Goal: Task Accomplishment & Management: Manage account settings

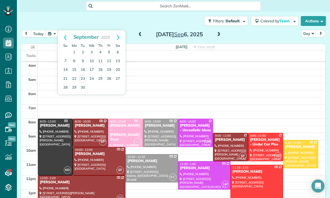
scroll to position [2, 2]
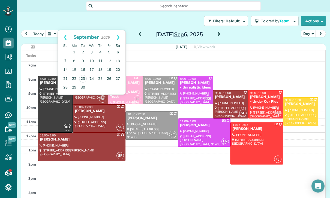
click at [93, 80] on link "24" at bounding box center [91, 79] width 9 height 9
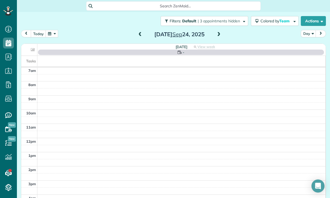
scroll to position [43, 0]
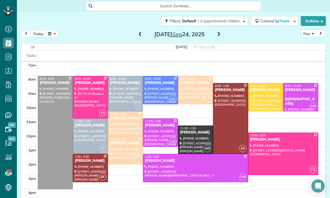
click at [52, 35] on button "button" at bounding box center [52, 33] width 13 height 7
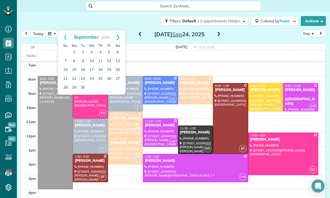
click at [123, 35] on link "Next" at bounding box center [117, 37] width 15 height 14
click at [61, 34] on link "Prev" at bounding box center [65, 37] width 15 height 14
click at [125, 37] on link "Next" at bounding box center [117, 37] width 15 height 14
click at [92, 79] on link "22" at bounding box center [91, 78] width 9 height 9
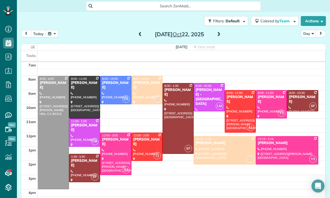
click at [54, 32] on button "button" at bounding box center [52, 33] width 13 height 7
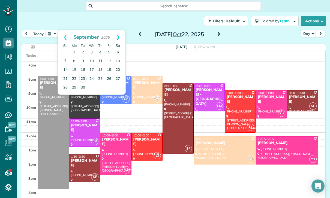
click at [118, 35] on link "Next" at bounding box center [117, 37] width 15 height 14
click at [116, 37] on link "Next" at bounding box center [117, 37] width 15 height 14
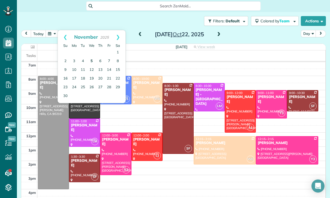
click at [91, 61] on link "5" at bounding box center [91, 61] width 9 height 9
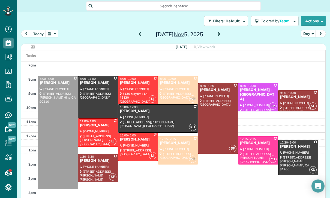
click at [48, 33] on button "button" at bounding box center [52, 33] width 13 height 7
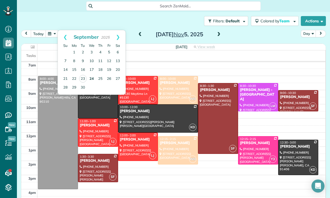
click at [90, 78] on link "24" at bounding box center [91, 79] width 9 height 9
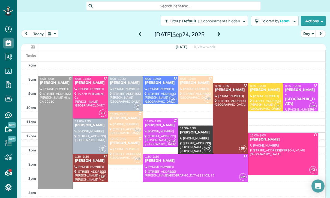
click at [213, 30] on div "[DATE]" at bounding box center [179, 34] width 87 height 9
click at [221, 33] on span at bounding box center [219, 34] width 6 height 5
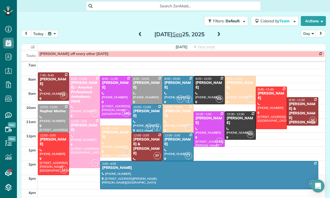
click at [80, 144] on div at bounding box center [84, 143] width 31 height 49
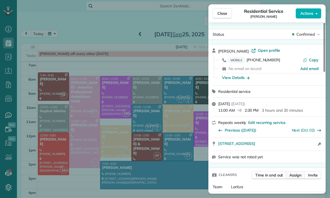
click at [298, 175] on span "Assign" at bounding box center [295, 175] width 12 height 5
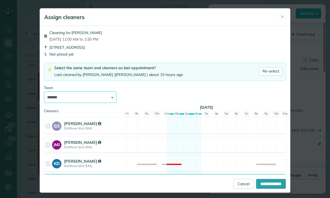
click at [106, 95] on select "**********" at bounding box center [80, 97] width 73 height 11
select select "*****"
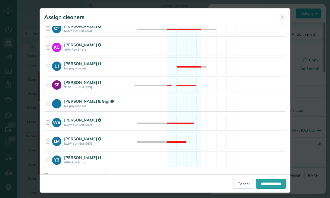
scroll to position [173, 0]
click at [59, 176] on span "Assign selected cleaners to all future appointments in this recurring service?" at bounding box center [116, 175] width 133 height 5
click at [265, 189] on input "**********" at bounding box center [271, 184] width 30 height 10
type input "**********"
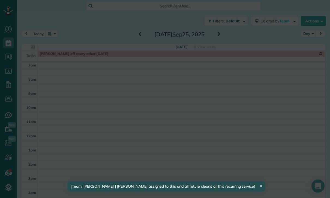
scroll to position [43, 0]
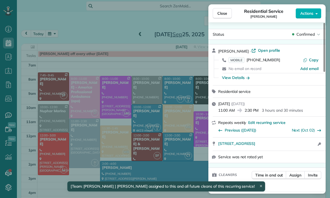
click at [85, 149] on div "Close Residential Service [PERSON_NAME] Actions Status Confirmed [PERSON_NAME] …" at bounding box center [165, 99] width 330 height 198
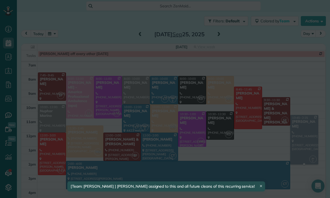
scroll to position [43, 0]
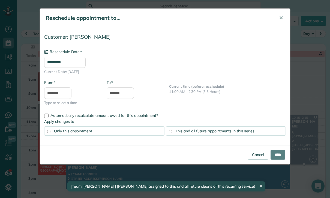
click at [69, 62] on input "**********" at bounding box center [64, 62] width 41 height 11
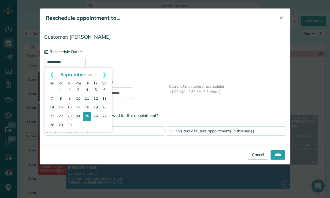
click at [78, 118] on link "24" at bounding box center [78, 116] width 9 height 9
type input "**********"
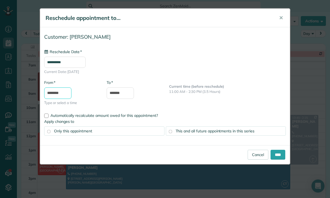
click at [62, 94] on input "********" at bounding box center [57, 93] width 27 height 11
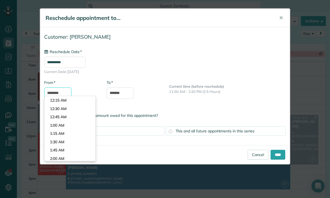
scroll to position [335, 0]
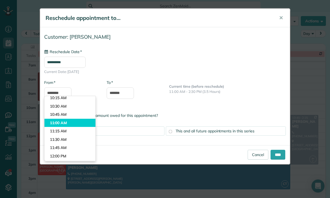
click at [62, 118] on body "Dashboard Scheduling Calendar View List View Dispatch View - Weekly scheduling …" at bounding box center [165, 99] width 330 height 198
type input "********"
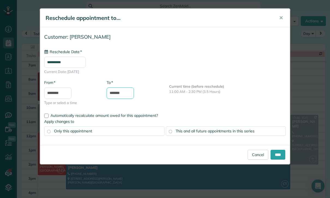
click at [121, 92] on input "*******" at bounding box center [120, 93] width 27 height 11
type input "*******"
click at [275, 154] on input "****" at bounding box center [277, 155] width 15 height 10
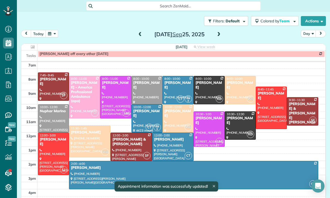
scroll to position [43, 0]
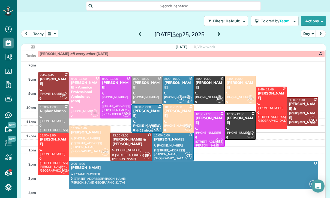
click at [56, 35] on button "button" at bounding box center [52, 33] width 13 height 7
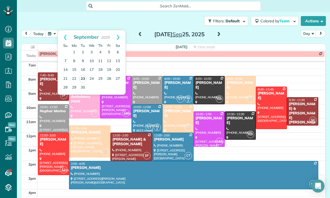
click at [81, 75] on link "23" at bounding box center [83, 79] width 8 height 8
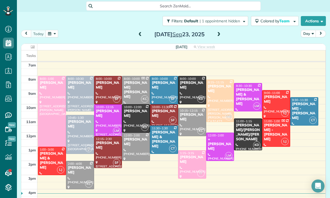
click at [210, 143] on div "+ [PERSON_NAME]" at bounding box center [220, 144] width 25 height 14
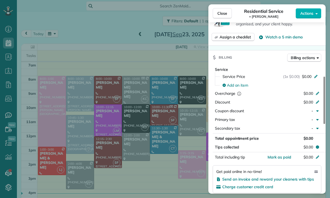
scroll to position [215, 0]
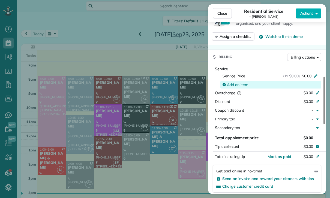
click at [237, 85] on span "Add an item" at bounding box center [237, 84] width 21 height 5
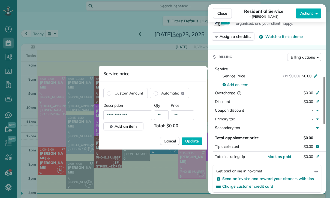
click at [182, 117] on input "**" at bounding box center [182, 115] width 23 height 10
type input "****"
click at [188, 142] on span "Update" at bounding box center [192, 141] width 14 height 5
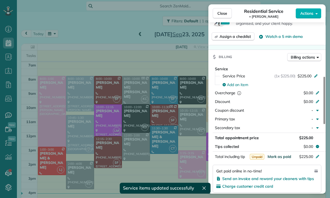
click at [280, 157] on span "Mark as paid" at bounding box center [279, 156] width 24 height 5
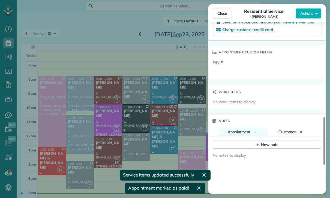
scroll to position [377, 0]
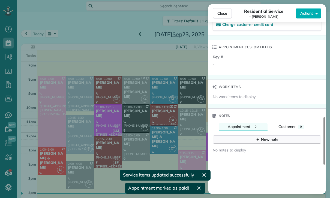
click at [270, 140] on div "New note" at bounding box center [266, 140] width 23 height 6
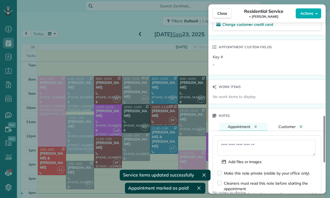
click at [241, 143] on textarea at bounding box center [266, 148] width 98 height 16
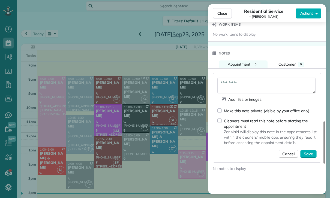
scroll to position [441, 0]
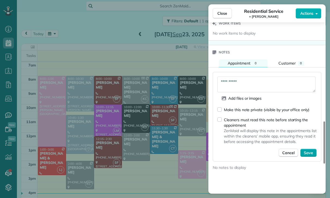
type textarea "**********"
click at [307, 151] on span "Save" at bounding box center [308, 152] width 9 height 5
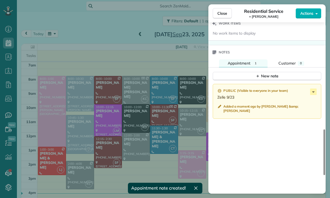
click at [106, 109] on div "Close Residential Service + [PERSON_NAME] Actions Status Confirmed + [PERSON_NA…" at bounding box center [165, 99] width 330 height 198
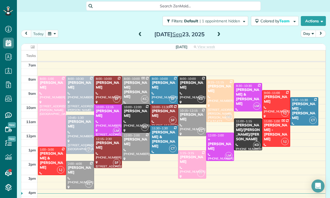
click at [53, 34] on button "button" at bounding box center [52, 33] width 13 height 7
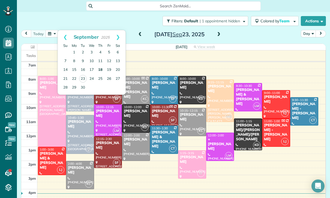
click at [100, 70] on link "18" at bounding box center [100, 70] width 9 height 9
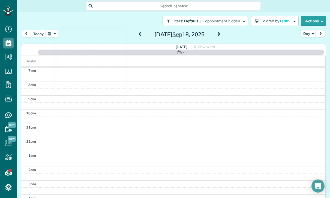
scroll to position [43, 0]
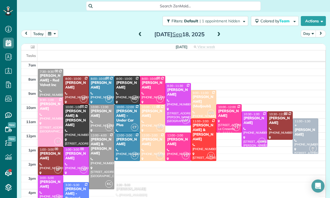
click at [123, 91] on div at bounding box center [127, 90] width 25 height 28
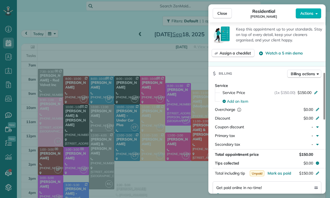
scroll to position [231, 0]
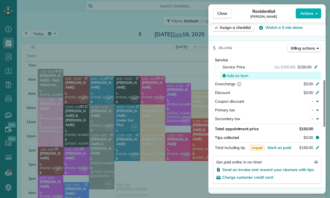
click at [233, 75] on span "Add an item" at bounding box center [237, 75] width 21 height 5
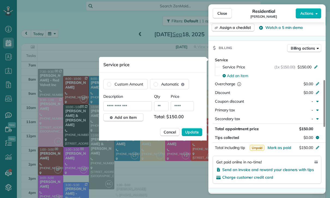
click at [188, 108] on input "****" at bounding box center [182, 106] width 23 height 10
type input "**"
type input "****"
click at [187, 134] on span "Update" at bounding box center [192, 132] width 14 height 5
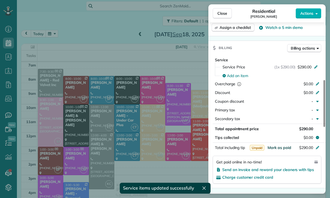
click at [278, 150] on span "Mark as paid" at bounding box center [279, 147] width 24 height 5
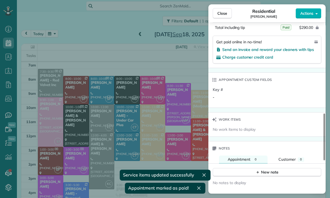
scroll to position [369, 0]
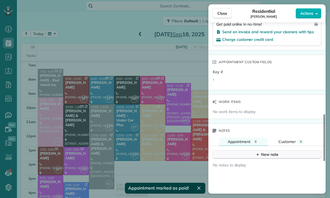
click at [257, 157] on button "New note" at bounding box center [267, 155] width 109 height 8
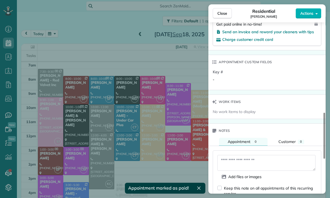
click at [236, 163] on textarea at bounding box center [266, 163] width 98 height 16
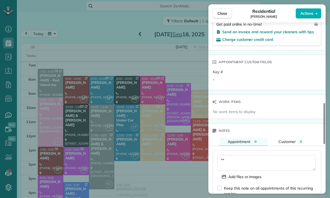
type textarea "*"
click at [268, 164] on textarea "**********" at bounding box center [266, 163] width 98 height 16
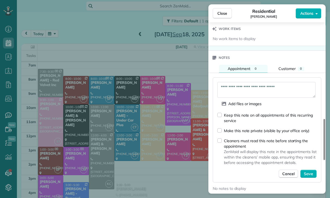
scroll to position [442, 0]
type textarea "**********"
click at [311, 174] on span "Save" at bounding box center [308, 173] width 9 height 5
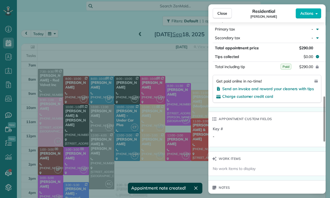
scroll to position [308, 0]
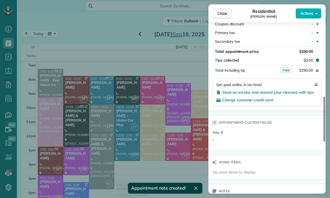
click at [219, 13] on span "Close" at bounding box center [222, 13] width 10 height 5
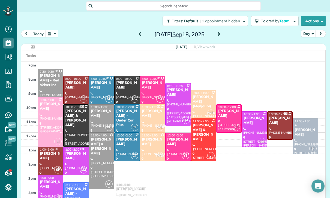
click at [139, 37] on span at bounding box center [140, 35] width 6 height 8
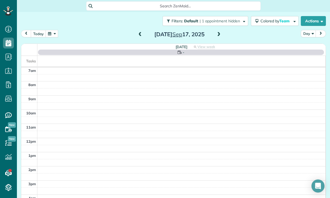
scroll to position [43, 0]
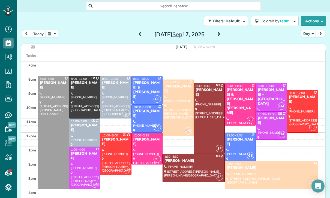
click at [217, 34] on span at bounding box center [219, 34] width 6 height 5
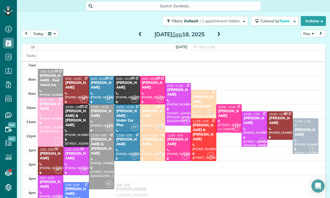
click at [175, 145] on div at bounding box center [178, 147] width 25 height 28
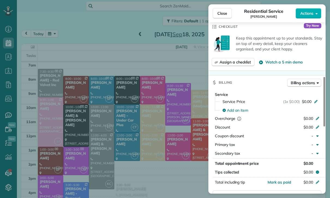
scroll to position [213, 0]
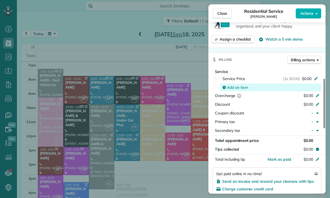
click at [234, 87] on span "Add an item" at bounding box center [237, 87] width 21 height 5
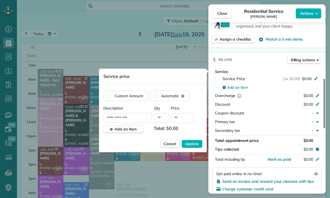
click at [180, 119] on input "**" at bounding box center [182, 118] width 23 height 10
type input "****"
click at [190, 144] on span "Update" at bounding box center [192, 143] width 14 height 5
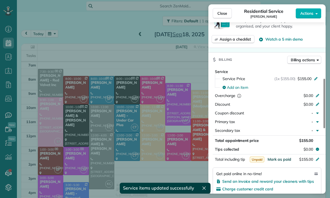
click at [280, 161] on span "Mark as paid" at bounding box center [279, 159] width 24 height 5
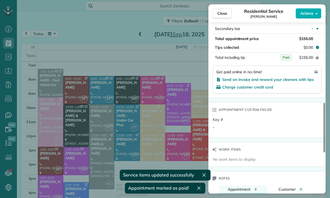
scroll to position [381, 0]
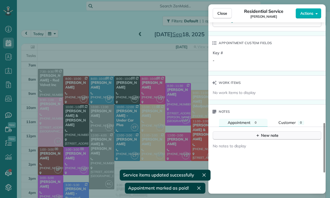
click at [270, 137] on div "New note" at bounding box center [266, 136] width 23 height 6
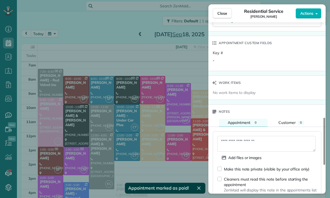
click at [239, 143] on textarea at bounding box center [266, 144] width 98 height 16
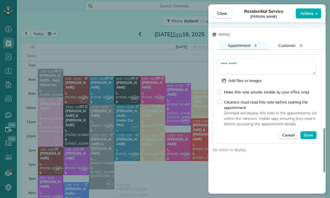
scroll to position [460, 0]
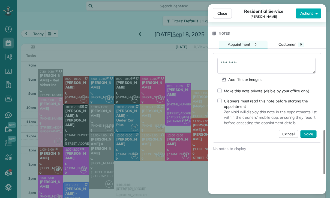
type textarea "**********"
click at [309, 135] on span "Save" at bounding box center [308, 133] width 9 height 5
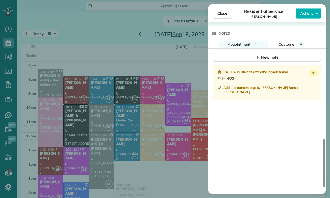
click at [165, 147] on div "Close Residential Service [PERSON_NAME] Actions Status Confirmed [PERSON_NAME] …" at bounding box center [165, 99] width 330 height 198
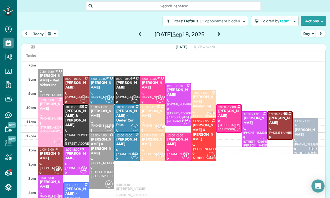
click at [51, 35] on button "button" at bounding box center [52, 33] width 13 height 7
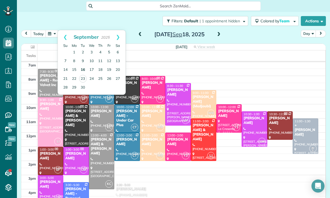
click at [81, 71] on link "16" at bounding box center [83, 70] width 9 height 9
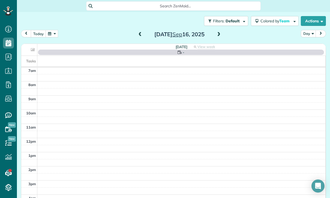
scroll to position [43, 0]
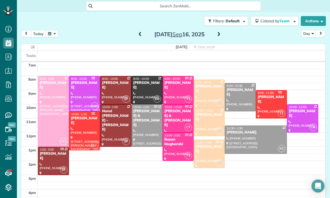
click at [52, 115] on div at bounding box center [53, 111] width 31 height 70
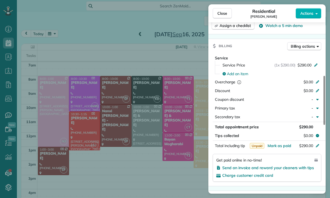
scroll to position [245, 0]
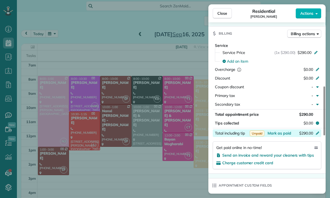
click at [278, 136] on div "$290.00" at bounding box center [288, 134] width 53 height 7
click at [287, 175] on div "Status Confirmed [PERSON_NAME] · Open profile MOBILE [PHONE_NUMBER] Copy No ema…" at bounding box center [266, 107] width 117 height 646
click at [278, 131] on span "Mark as paid" at bounding box center [279, 133] width 24 height 5
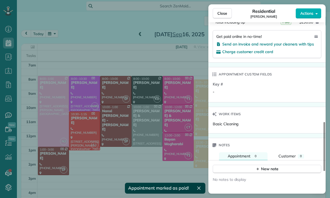
scroll to position [403, 0]
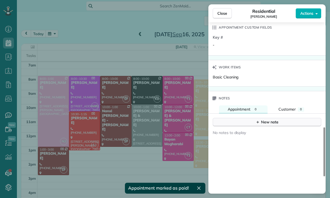
click at [266, 119] on button "New note" at bounding box center [267, 122] width 109 height 8
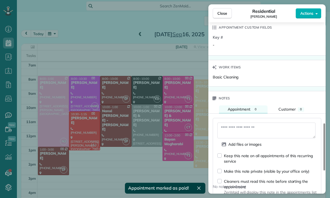
click at [233, 128] on textarea at bounding box center [266, 131] width 98 height 16
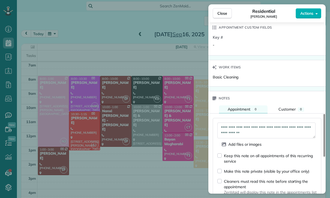
click at [225, 130] on textarea "**********" at bounding box center [266, 131] width 98 height 16
click at [225, 127] on textarea "**********" at bounding box center [266, 131] width 98 height 16
click at [224, 127] on textarea "**********" at bounding box center [266, 131] width 98 height 16
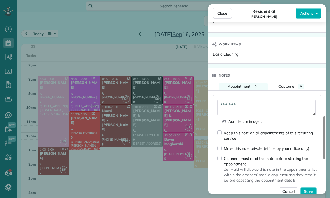
scroll to position [474, 0]
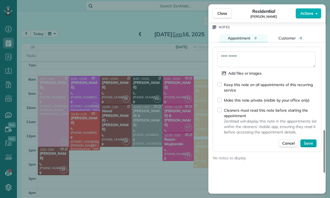
type textarea "**********"
click at [312, 142] on span "Save" at bounding box center [308, 143] width 9 height 5
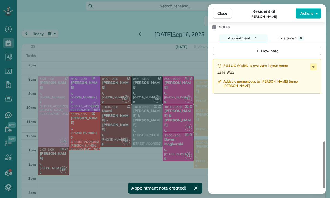
click at [130, 129] on div "Close Residential [PERSON_NAME] Actions Status Confirmed [PERSON_NAME] · Open p…" at bounding box center [165, 99] width 330 height 198
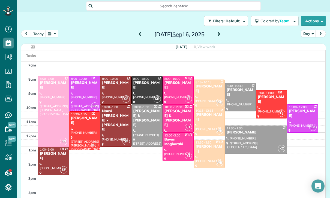
click at [56, 34] on button "button" at bounding box center [52, 33] width 13 height 7
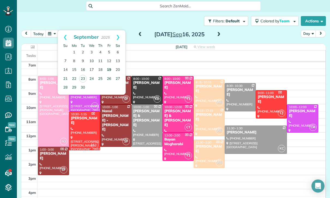
click at [109, 70] on link "19" at bounding box center [109, 70] width 9 height 9
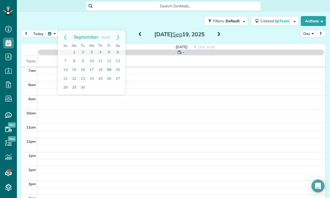
scroll to position [43, 0]
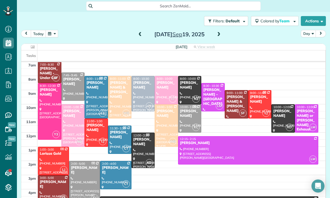
click at [70, 122] on div at bounding box center [73, 126] width 23 height 42
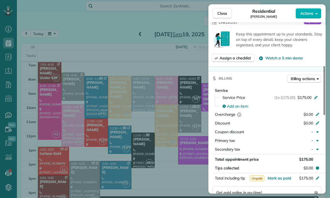
scroll to position [218, 0]
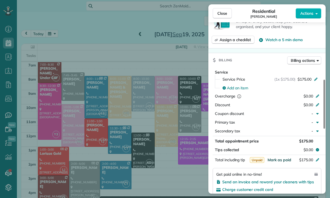
click at [281, 162] on span "Mark as paid" at bounding box center [279, 160] width 24 height 5
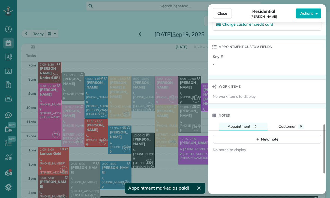
scroll to position [391, 0]
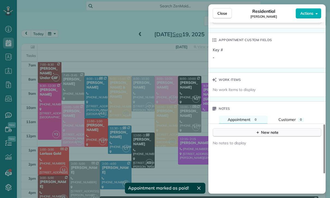
click at [263, 132] on div "New note" at bounding box center [266, 133] width 23 height 6
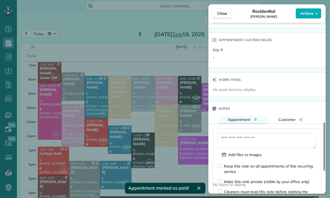
click at [240, 136] on textarea at bounding box center [266, 141] width 98 height 16
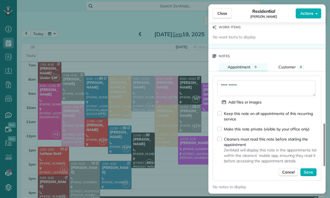
scroll to position [444, 0]
type textarea "**********"
click at [310, 170] on span "Save" at bounding box center [308, 171] width 9 height 5
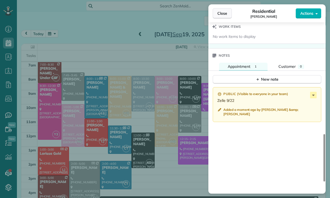
click at [218, 13] on span "Close" at bounding box center [222, 13] width 10 height 5
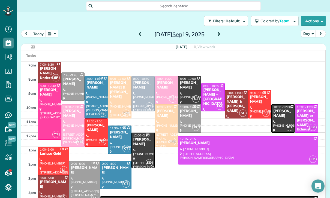
click at [48, 30] on button "button" at bounding box center [52, 33] width 13 height 7
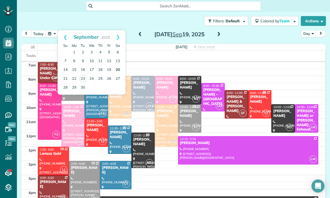
click at [116, 71] on link "20" at bounding box center [117, 70] width 9 height 9
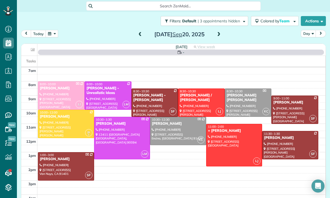
scroll to position [43, 0]
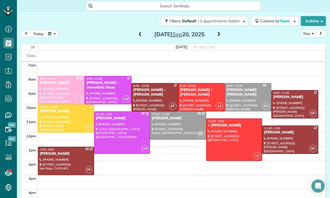
click at [291, 104] on div at bounding box center [295, 105] width 46 height 28
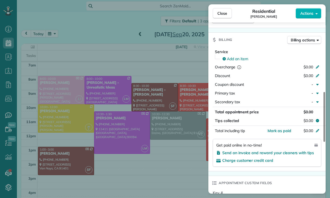
scroll to position [226, 0]
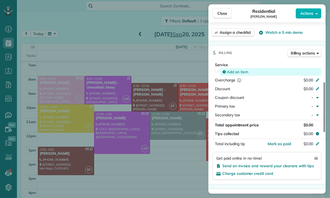
click at [239, 70] on span "Add an item" at bounding box center [237, 71] width 21 height 5
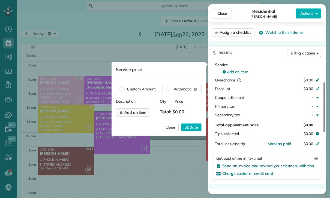
click at [126, 113] on span "Add an item" at bounding box center [135, 112] width 22 height 5
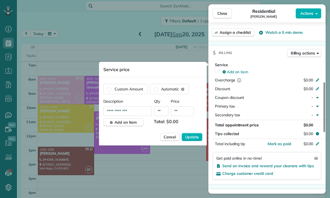
click at [183, 111] on input "**" at bounding box center [182, 111] width 23 height 10
type input "****"
click at [190, 137] on span "Update" at bounding box center [192, 136] width 14 height 5
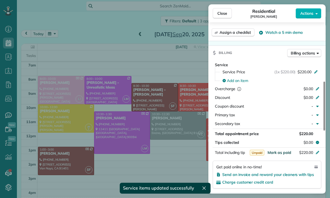
click at [279, 152] on span "Mark as paid" at bounding box center [279, 152] width 24 height 5
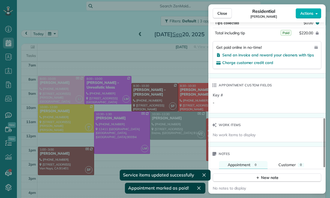
scroll to position [376, 0]
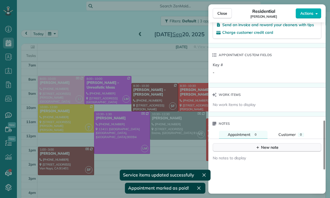
click at [266, 146] on div "New note" at bounding box center [266, 148] width 23 height 6
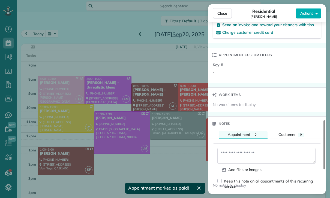
click at [240, 155] on textarea at bounding box center [266, 156] width 98 height 16
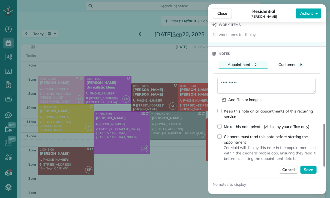
scroll to position [445, 0]
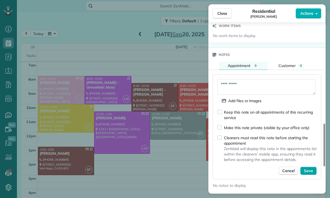
type textarea "**********"
click at [311, 173] on span "Save" at bounding box center [308, 170] width 9 height 5
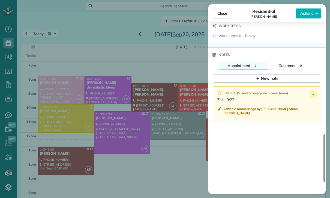
click at [123, 134] on div "Close Residential [PERSON_NAME] Actions Status Confirmed [PERSON_NAME] · Open p…" at bounding box center [165, 99] width 330 height 198
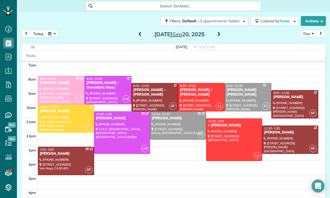
click at [51, 35] on button "button" at bounding box center [52, 33] width 13 height 7
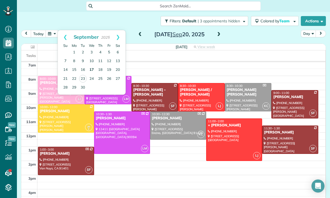
click at [90, 70] on link "17" at bounding box center [91, 70] width 9 height 9
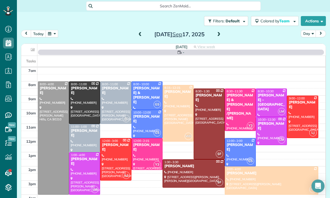
scroll to position [43, 0]
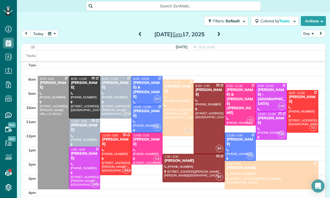
click at [220, 34] on span at bounding box center [219, 34] width 6 height 5
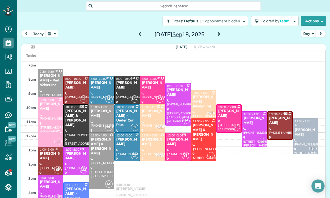
click at [44, 122] on div at bounding box center [50, 122] width 25 height 49
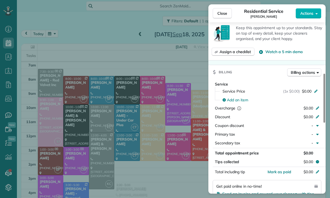
scroll to position [232, 0]
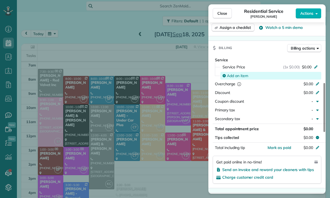
click at [237, 77] on span "Add an item" at bounding box center [237, 75] width 21 height 5
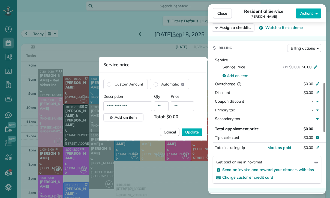
click at [186, 107] on input "**" at bounding box center [182, 106] width 23 height 10
type input "****"
click at [194, 132] on span "Update" at bounding box center [192, 132] width 14 height 5
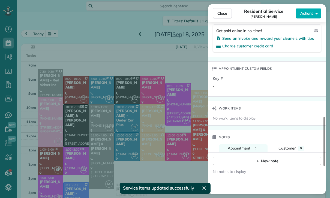
scroll to position [362, 0]
click at [257, 165] on button "New note" at bounding box center [267, 162] width 109 height 8
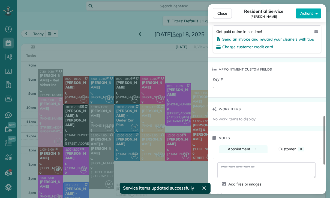
click at [234, 169] on textarea at bounding box center [266, 171] width 98 height 16
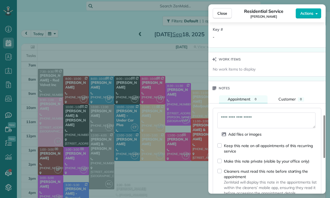
scroll to position [419, 0]
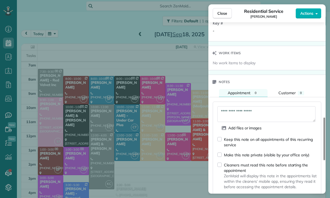
type textarea "**********"
click at [307, 195] on button "Save" at bounding box center [308, 198] width 16 height 8
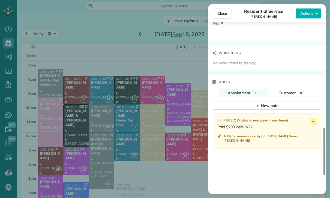
click at [138, 136] on div "Close Residential Service [PERSON_NAME] Actions Status Confirmed [PERSON_NAME] …" at bounding box center [165, 99] width 330 height 198
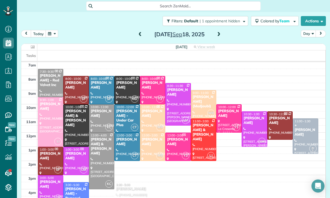
click at [53, 37] on button "button" at bounding box center [52, 33] width 13 height 7
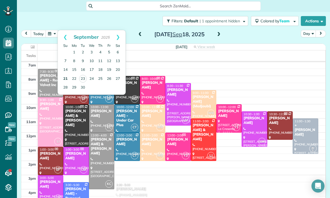
click at [65, 77] on link "21" at bounding box center [65, 79] width 9 height 9
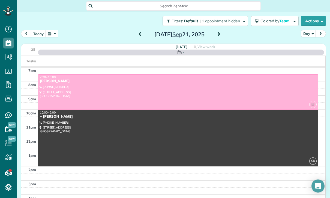
scroll to position [43, 0]
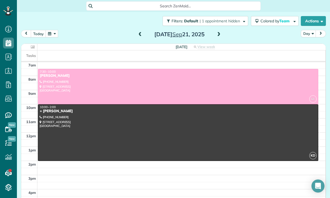
click at [139, 35] on span at bounding box center [140, 34] width 6 height 5
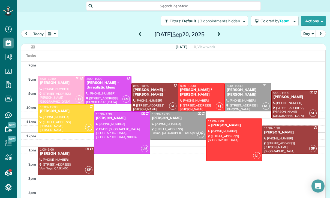
click at [141, 33] on span at bounding box center [140, 34] width 6 height 5
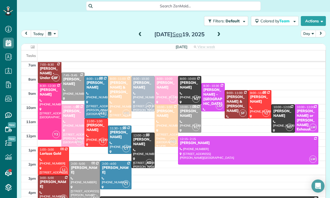
click at [138, 37] on span at bounding box center [140, 35] width 6 height 8
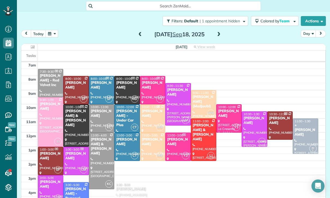
click at [53, 186] on div at bounding box center [50, 190] width 25 height 28
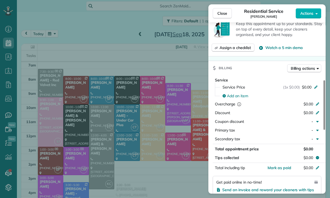
scroll to position [228, 0]
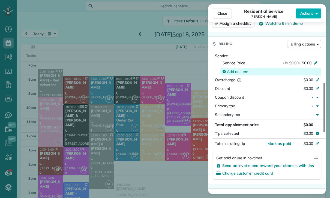
click at [235, 74] on span "Add an item" at bounding box center [237, 71] width 21 height 5
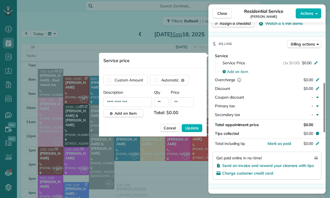
click at [184, 104] on input "**" at bounding box center [182, 102] width 23 height 10
type input "****"
click at [195, 128] on span "Update" at bounding box center [192, 127] width 14 height 5
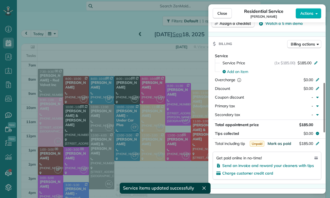
click at [281, 143] on span "Mark as paid" at bounding box center [279, 143] width 24 height 5
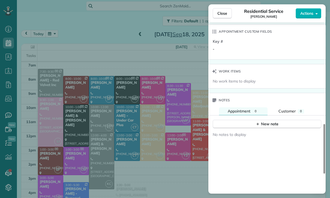
scroll to position [418, 0]
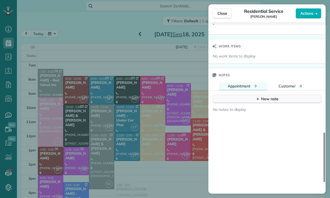
click at [270, 99] on div "New note" at bounding box center [266, 99] width 23 height 6
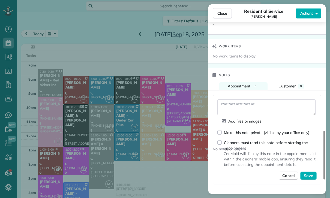
click at [243, 109] on textarea at bounding box center [266, 108] width 98 height 16
type textarea "**********"
click at [309, 175] on span "Save" at bounding box center [308, 175] width 9 height 5
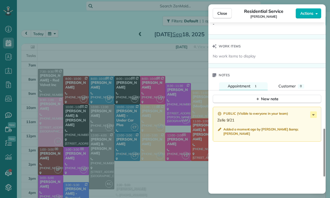
click at [106, 69] on div "Close Residential Service [PERSON_NAME] Actions Status Confirmed [PERSON_NAME] …" at bounding box center [165, 99] width 330 height 198
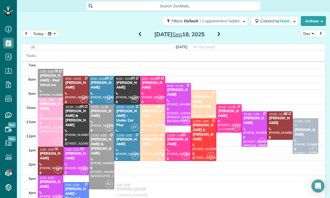
click at [51, 34] on button "button" at bounding box center [52, 33] width 13 height 7
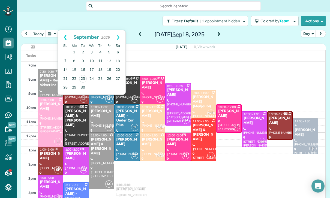
click at [63, 35] on link "Prev" at bounding box center [65, 37] width 15 height 14
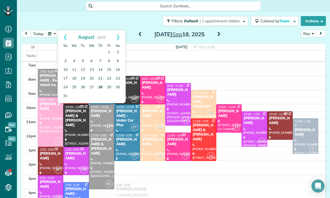
click at [98, 87] on link "28" at bounding box center [100, 87] width 9 height 9
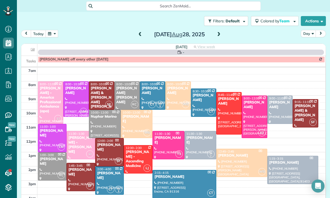
scroll to position [43, 0]
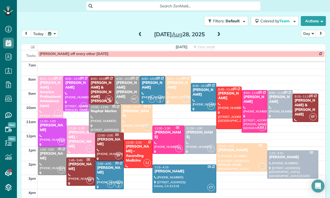
click at [51, 129] on div at bounding box center [52, 133] width 28 height 28
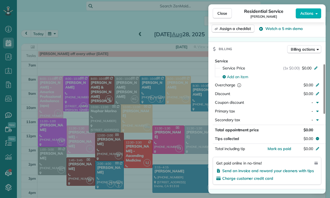
scroll to position [239, 0]
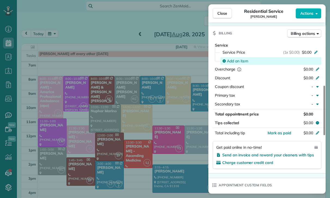
click at [238, 61] on span "Add an item" at bounding box center [237, 60] width 21 height 5
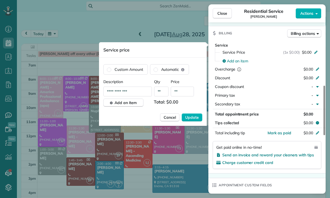
click at [185, 93] on input "**" at bounding box center [182, 92] width 23 height 10
type input "****"
click at [190, 118] on span "Update" at bounding box center [192, 117] width 14 height 5
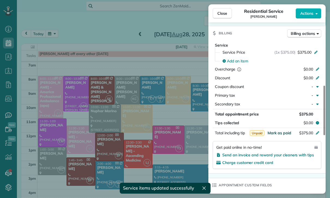
click at [276, 135] on span "Mark as paid" at bounding box center [279, 133] width 24 height 5
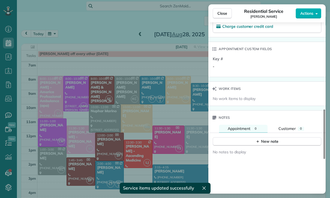
scroll to position [403, 0]
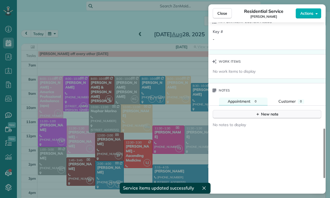
click at [265, 116] on div "New note" at bounding box center [266, 115] width 23 height 6
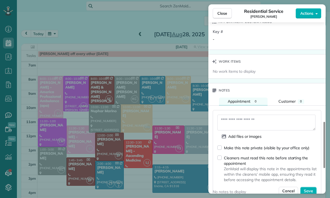
click at [232, 121] on textarea at bounding box center [266, 123] width 98 height 16
type textarea "**********"
click at [306, 192] on span "Save" at bounding box center [308, 190] width 9 height 5
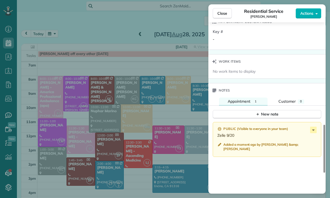
click at [145, 115] on div "Close Residential Service [PERSON_NAME] Actions Status Confirmed [PERSON_NAME] …" at bounding box center [165, 99] width 330 height 198
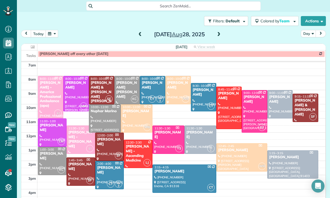
click at [51, 37] on button "button" at bounding box center [52, 33] width 13 height 7
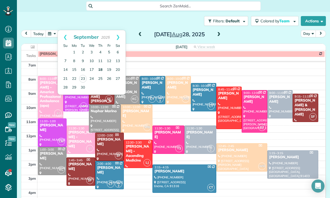
click at [99, 71] on link "18" at bounding box center [100, 70] width 9 height 9
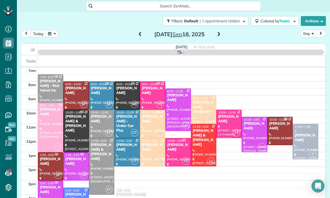
scroll to position [43, 0]
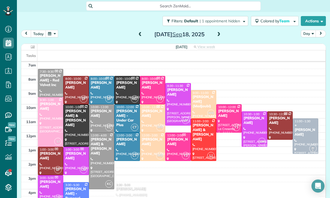
click at [252, 126] on div at bounding box center [254, 129] width 25 height 35
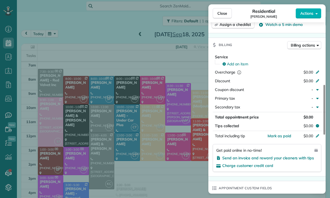
scroll to position [240, 0]
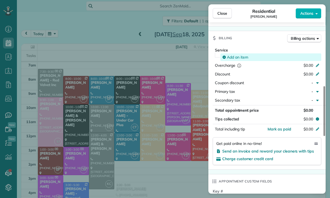
click at [236, 59] on span "Add an item" at bounding box center [237, 57] width 21 height 5
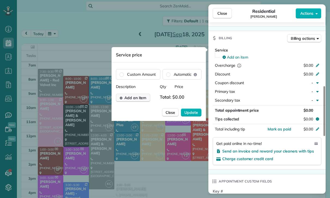
click at [134, 99] on span "Add an item" at bounding box center [135, 97] width 22 height 5
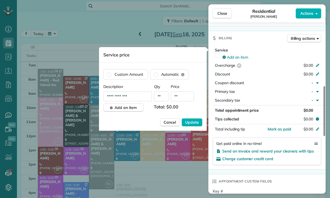
click at [184, 97] on input "**" at bounding box center [182, 97] width 23 height 10
type input "****"
click at [188, 126] on button "Update" at bounding box center [192, 122] width 21 height 8
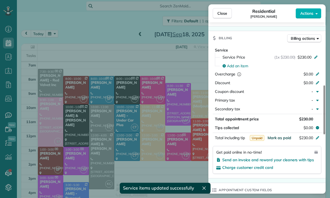
click at [281, 140] on span "Mark as paid" at bounding box center [279, 138] width 24 height 5
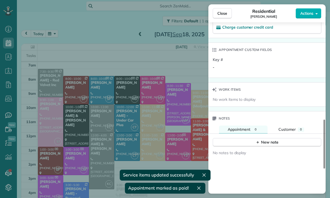
scroll to position [413, 0]
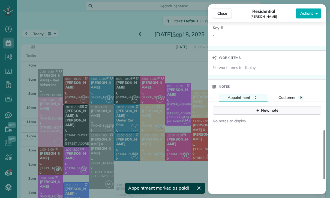
click at [265, 110] on div "New note" at bounding box center [266, 111] width 23 height 6
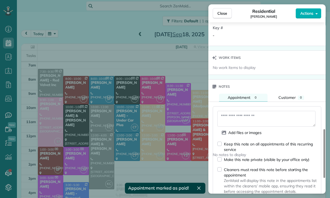
click at [234, 119] on textarea at bounding box center [266, 119] width 98 height 16
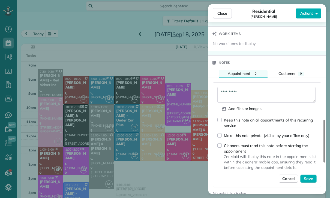
scroll to position [450, 0]
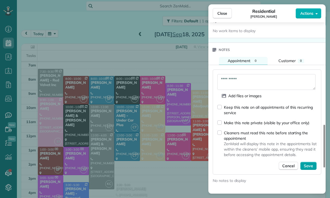
type textarea "**********"
click at [310, 166] on span "Save" at bounding box center [308, 165] width 9 height 5
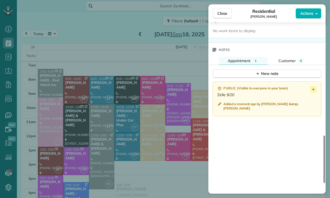
click at [109, 50] on div "Close Residential [PERSON_NAME] Actions Status Confirmed [PERSON_NAME] · Open p…" at bounding box center [165, 99] width 330 height 198
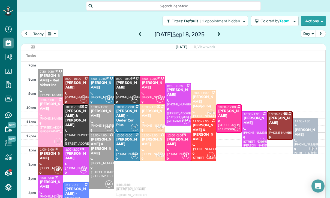
click at [57, 37] on button "button" at bounding box center [52, 33] width 13 height 7
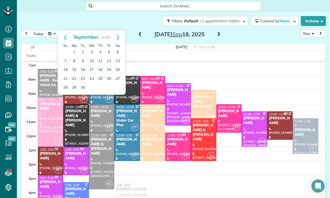
click at [53, 35] on button "button" at bounding box center [52, 33] width 13 height 7
click at [92, 51] on link "3" at bounding box center [91, 52] width 9 height 9
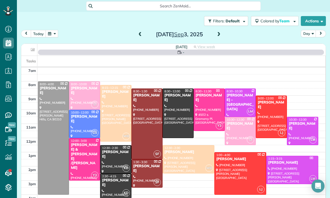
scroll to position [43, 0]
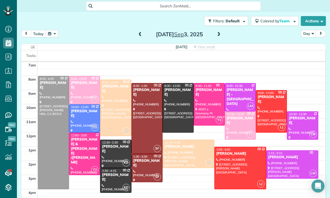
click at [295, 126] on div at bounding box center [302, 126] width 31 height 28
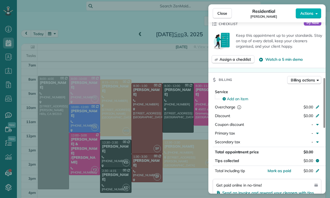
scroll to position [209, 0]
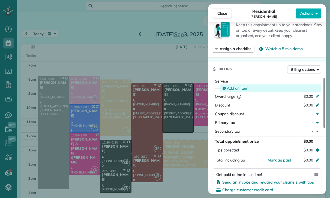
click at [236, 87] on span "Add an item" at bounding box center [237, 88] width 21 height 5
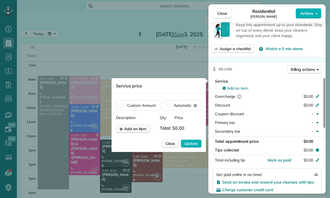
click at [136, 130] on span "Add an item" at bounding box center [135, 128] width 22 height 5
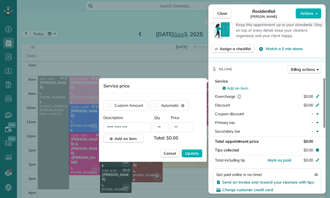
click at [180, 132] on input "**" at bounding box center [182, 128] width 23 height 10
type input "****"
click at [190, 153] on span "Update" at bounding box center [192, 153] width 14 height 5
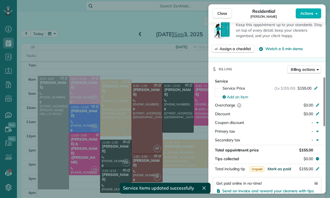
click at [284, 169] on span "Mark as paid" at bounding box center [279, 169] width 24 height 5
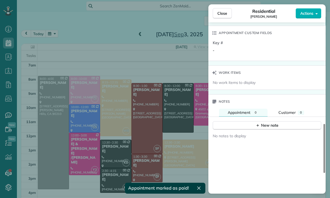
scroll to position [400, 0]
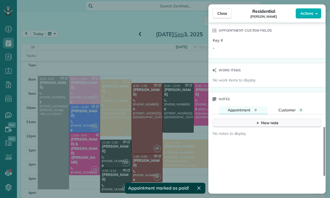
click at [264, 122] on div "New note" at bounding box center [266, 123] width 23 height 6
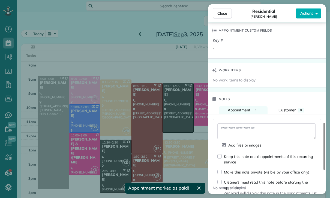
click at [236, 127] on textarea at bounding box center [266, 132] width 98 height 16
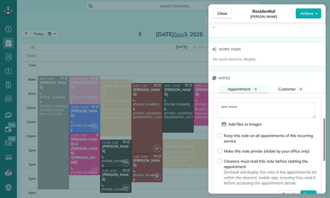
scroll to position [453, 0]
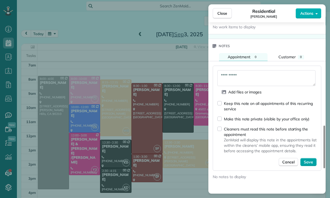
type textarea "**********"
click at [304, 164] on span "Save" at bounding box center [308, 162] width 9 height 5
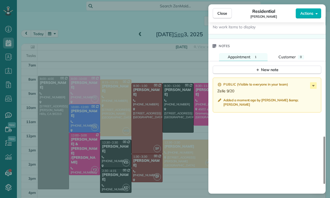
click at [166, 148] on div "Close Residential [PERSON_NAME] Actions Status Confirmed [PERSON_NAME] · Open p…" at bounding box center [165, 99] width 330 height 198
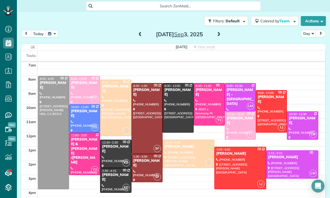
click at [53, 34] on button "button" at bounding box center [52, 33] width 13 height 7
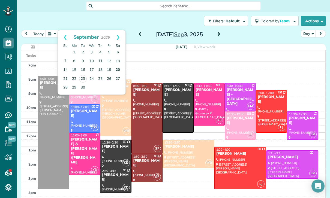
click at [116, 69] on link "20" at bounding box center [117, 70] width 9 height 9
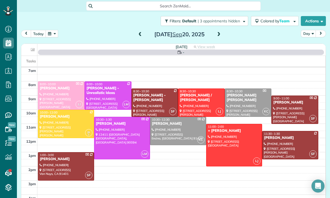
scroll to position [43, 0]
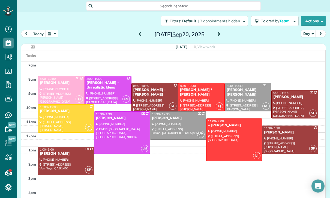
click at [199, 93] on div at bounding box center [201, 97] width 46 height 28
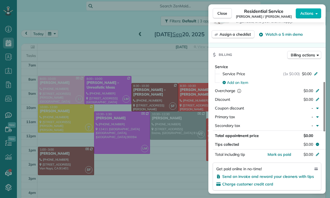
scroll to position [225, 0]
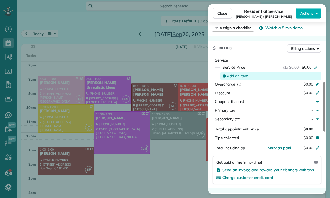
click at [235, 75] on span "Add an item" at bounding box center [237, 75] width 21 height 5
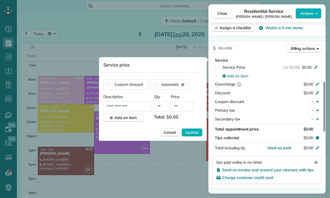
click at [181, 107] on input "**" at bounding box center [182, 107] width 23 height 10
type input "****"
click at [190, 136] on button "Update" at bounding box center [192, 132] width 21 height 8
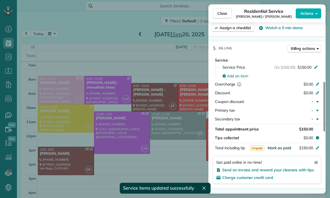
click at [276, 147] on span "Mark as paid" at bounding box center [279, 148] width 24 height 5
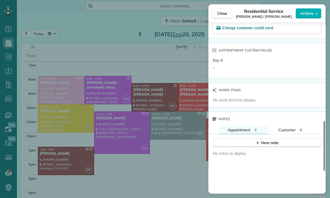
scroll to position [375, 0]
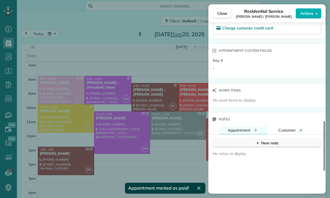
click at [259, 143] on icon "button" at bounding box center [258, 143] width 2 height 2
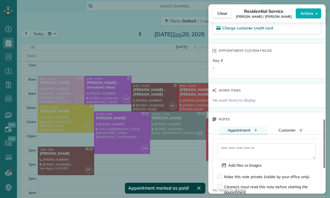
click at [235, 149] on textarea at bounding box center [266, 152] width 98 height 16
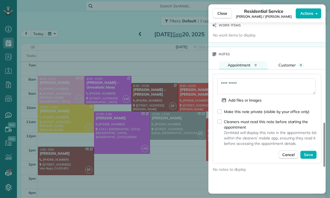
scroll to position [440, 0]
type textarea "**********"
click at [309, 156] on span "Save" at bounding box center [308, 154] width 9 height 5
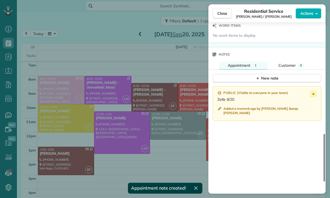
click at [172, 149] on div "Close Residential Service [PERSON_NAME] / [PERSON_NAME] Actions Status Confirme…" at bounding box center [165, 99] width 330 height 198
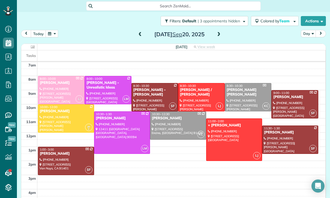
click at [142, 96] on div "[PERSON_NAME] - [PERSON_NAME]" at bounding box center [154, 92] width 43 height 9
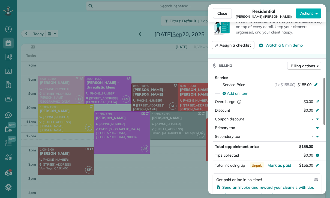
scroll to position [222, 0]
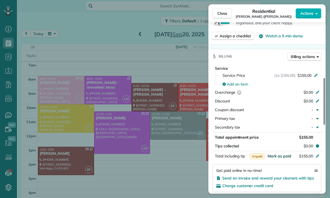
click at [277, 154] on span "Mark as paid" at bounding box center [279, 156] width 24 height 5
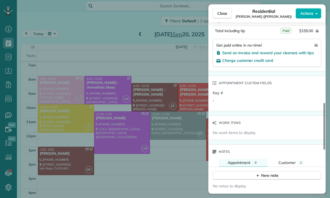
scroll to position [383, 0]
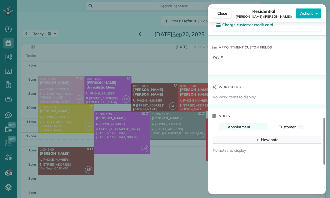
click at [261, 143] on button "New note" at bounding box center [267, 140] width 109 height 8
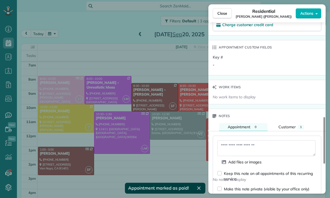
click at [231, 148] on textarea at bounding box center [266, 148] width 98 height 16
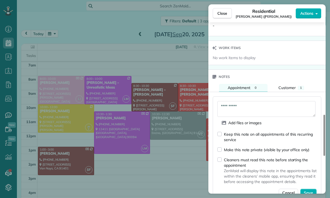
scroll to position [427, 0]
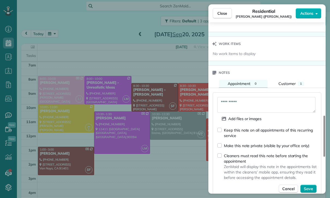
type textarea "**********"
click at [311, 188] on span "Save" at bounding box center [308, 188] width 9 height 5
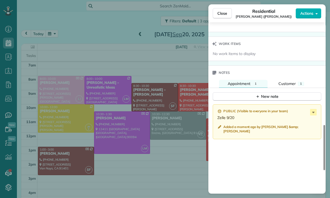
click at [155, 153] on div "Close Residential [PERSON_NAME] ([PERSON_NAME]) Actions Status Yet to Confirm […" at bounding box center [165, 99] width 330 height 198
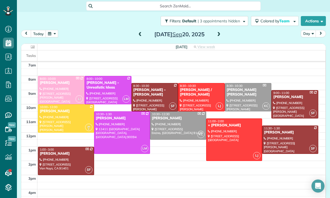
click at [56, 33] on button "button" at bounding box center [52, 33] width 13 height 7
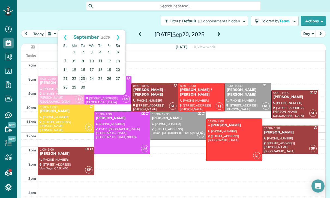
click at [84, 60] on link "9" at bounding box center [83, 61] width 9 height 9
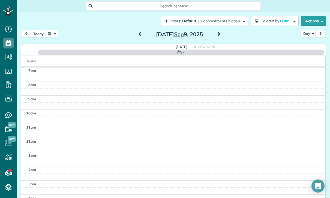
scroll to position [43, 0]
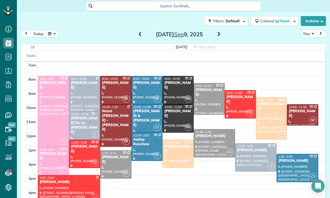
click at [80, 91] on div at bounding box center [84, 93] width 31 height 35
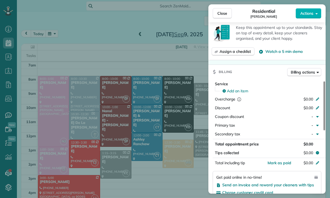
scroll to position [242, 0]
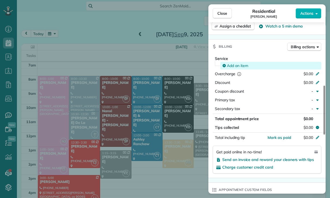
click at [238, 65] on span "Add an item" at bounding box center [237, 65] width 21 height 5
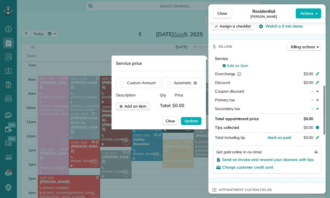
click at [136, 107] on span "Add an item" at bounding box center [135, 106] width 22 height 5
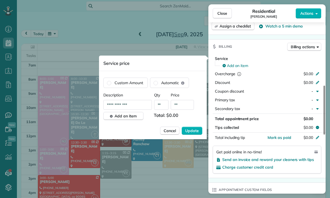
click at [181, 107] on input "**" at bounding box center [182, 105] width 23 height 10
type input "****"
click at [191, 133] on span "Update" at bounding box center [192, 130] width 14 height 5
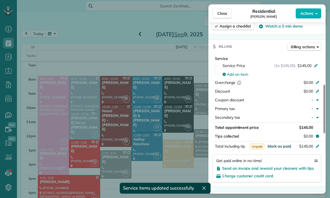
click at [280, 147] on span "Mark as paid" at bounding box center [279, 146] width 24 height 5
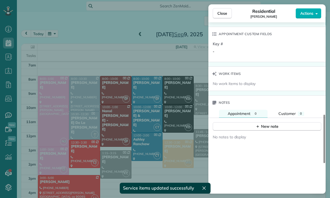
scroll to position [420, 0]
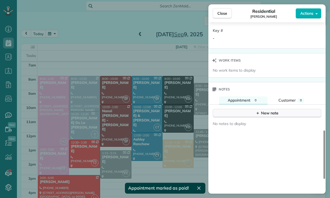
click at [267, 111] on div "New note" at bounding box center [266, 113] width 23 height 6
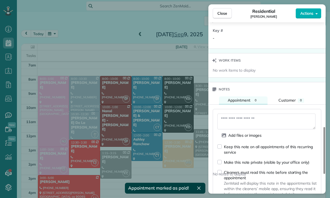
click at [237, 122] on textarea at bounding box center [266, 122] width 98 height 16
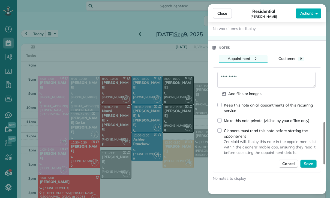
scroll to position [462, 0]
type textarea "**********"
click at [310, 167] on button "Save" at bounding box center [308, 164] width 16 height 8
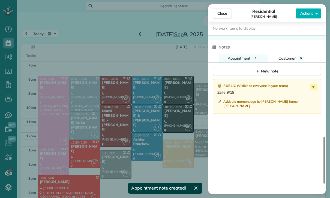
click at [50, 38] on div "Close Residential [PERSON_NAME] Actions Status Confirmed [PERSON_NAME] · Open p…" at bounding box center [165, 99] width 330 height 198
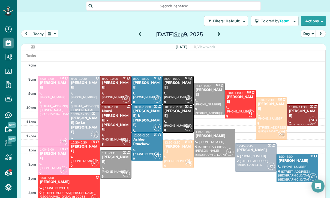
click at [50, 38] on div "Close Residential [PERSON_NAME] Actions Status Confirmed [PERSON_NAME] · Open p…" at bounding box center [165, 99] width 330 height 198
click at [52, 37] on button "button" at bounding box center [52, 33] width 13 height 7
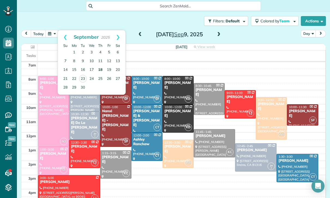
click at [99, 71] on link "18" at bounding box center [100, 70] width 9 height 9
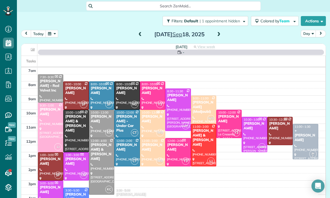
scroll to position [43, 0]
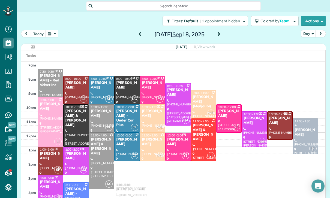
click at [175, 103] on div at bounding box center [178, 104] width 25 height 42
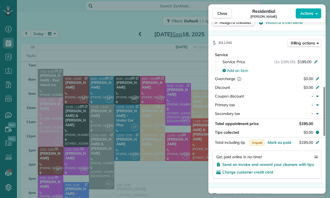
scroll to position [246, 0]
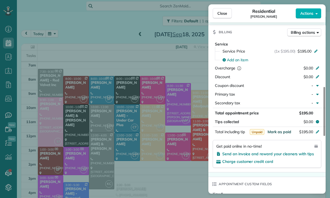
click at [279, 133] on span "Mark as paid" at bounding box center [279, 132] width 24 height 5
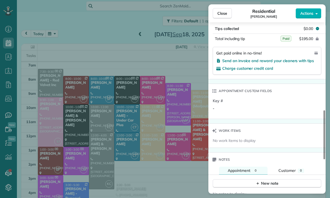
scroll to position [339, 0]
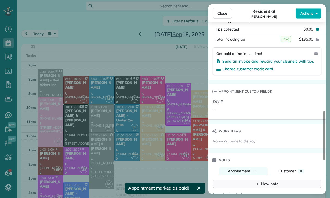
click at [268, 183] on div "New note" at bounding box center [266, 184] width 23 height 6
click at [242, 189] on textarea at bounding box center [266, 193] width 98 height 16
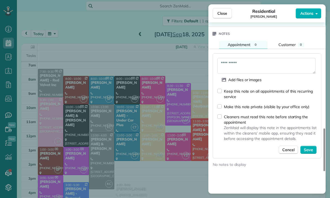
scroll to position [466, 0]
type textarea "**********"
click at [309, 146] on button "Save" at bounding box center [308, 150] width 16 height 8
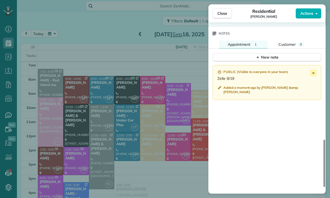
click at [141, 147] on div "Close Residential [PERSON_NAME] Actions Status Confirmed [PERSON_NAME] · Open p…" at bounding box center [165, 99] width 330 height 198
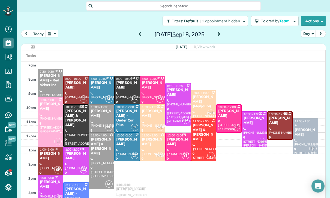
click at [126, 147] on div at bounding box center [127, 147] width 25 height 28
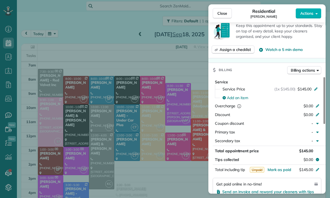
scroll to position [225, 0]
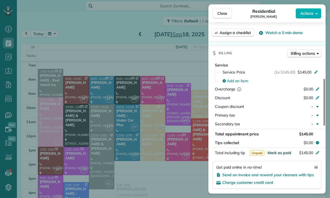
click at [279, 154] on span "Mark as paid" at bounding box center [279, 153] width 24 height 5
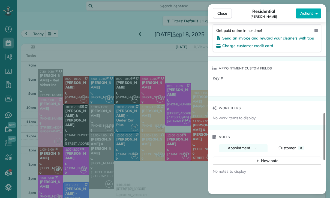
scroll to position [369, 0]
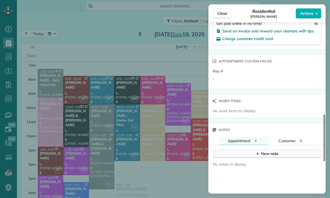
click at [261, 158] on button "New note" at bounding box center [267, 154] width 109 height 8
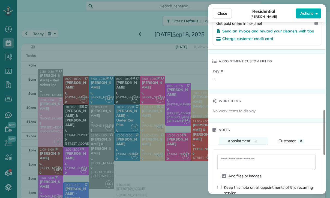
click at [243, 163] on textarea at bounding box center [266, 162] width 98 height 16
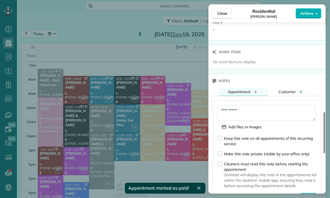
scroll to position [418, 0]
type textarea "**********"
click at [308, 191] on div "Keep this note on all appointments of this recurring service Make this note pri…" at bounding box center [266, 169] width 99 height 66
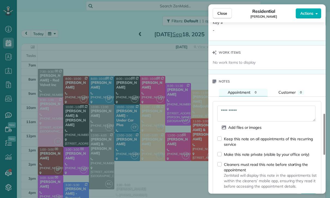
click at [311, 194] on button "Save" at bounding box center [308, 198] width 16 height 8
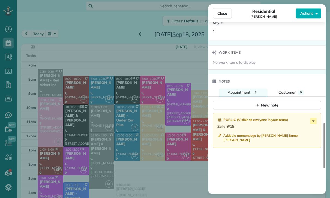
click at [151, 147] on div "Close Residential [PERSON_NAME] Actions Status Yet to Confirm [PERSON_NAME] · O…" at bounding box center [165, 99] width 330 height 198
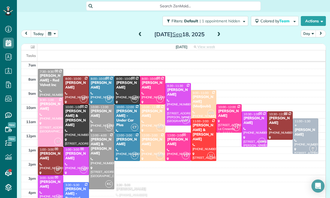
click at [201, 103] on div "[PERSON_NAME] (Medjoubi)" at bounding box center [204, 102] width 22 height 14
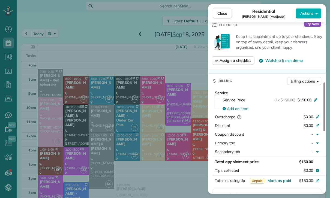
scroll to position [242, 0]
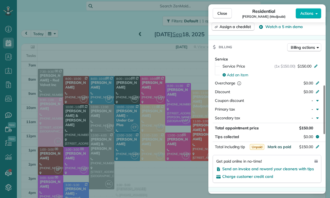
click at [277, 145] on span "Mark as paid" at bounding box center [279, 147] width 24 height 5
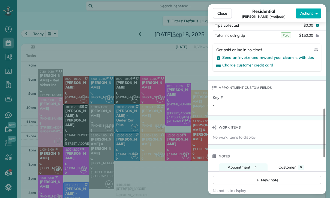
scroll to position [388, 0]
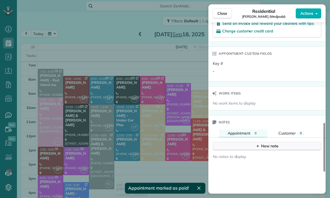
click at [264, 143] on div "New note" at bounding box center [266, 146] width 23 height 6
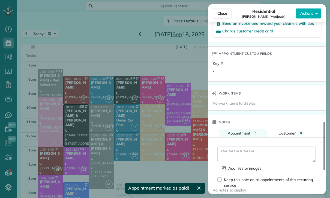
click at [236, 149] on textarea at bounding box center [266, 155] width 98 height 16
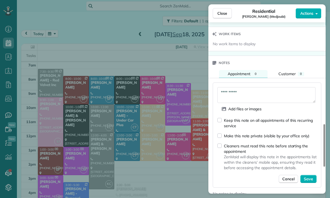
scroll to position [451, 0]
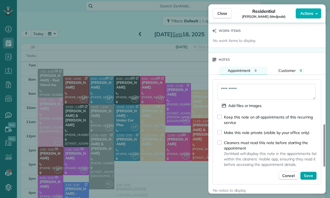
type textarea "**********"
click at [311, 173] on span "Save" at bounding box center [308, 175] width 9 height 5
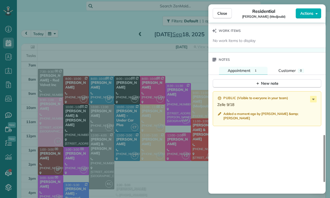
click at [174, 160] on div "Close Residential [PERSON_NAME] (Medjoubi) Actions Status Confirmed [PERSON_NAM…" at bounding box center [165, 99] width 330 height 198
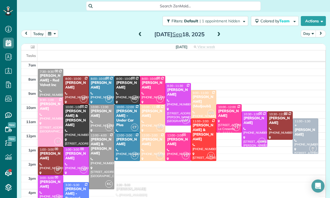
click at [54, 31] on button "button" at bounding box center [52, 33] width 13 height 7
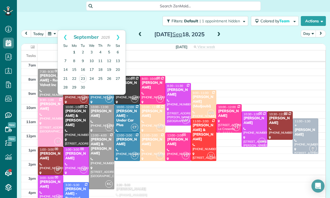
click at [71, 52] on link "1" at bounding box center [74, 52] width 9 height 9
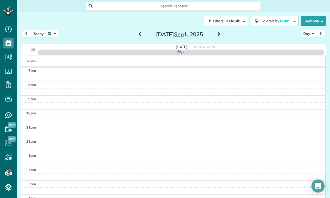
scroll to position [43, 0]
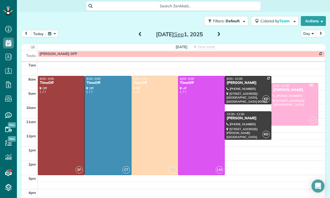
click at [244, 123] on div at bounding box center [248, 126] width 46 height 28
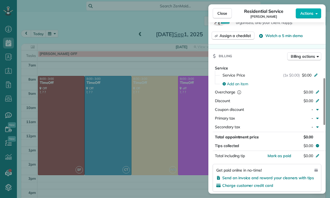
scroll to position [225, 0]
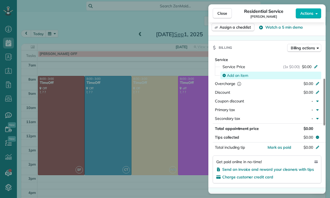
click at [237, 78] on span "Add an item" at bounding box center [237, 75] width 21 height 5
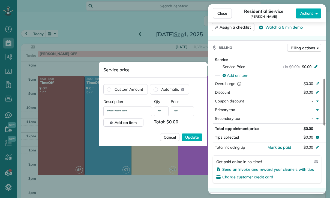
click at [185, 116] on input "**" at bounding box center [182, 112] width 23 height 10
type input "****"
click at [192, 135] on span "Update" at bounding box center [192, 137] width 14 height 5
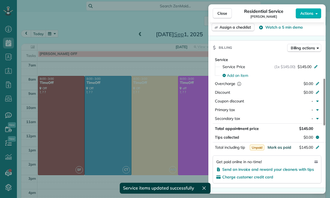
click at [279, 150] on span "Mark as paid" at bounding box center [279, 147] width 24 height 5
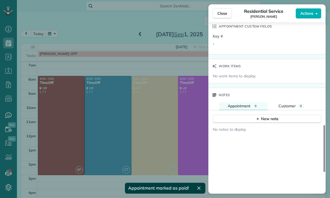
scroll to position [412, 0]
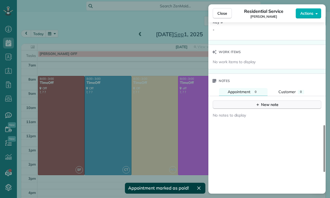
click at [270, 108] on div "New note" at bounding box center [266, 105] width 23 height 6
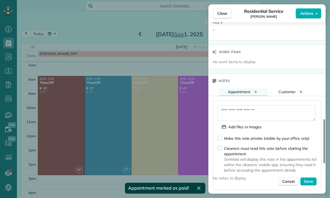
click at [234, 119] on textarea at bounding box center [266, 113] width 98 height 16
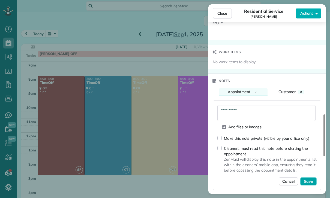
type textarea "**********"
click at [310, 186] on button "Save" at bounding box center [308, 182] width 16 height 8
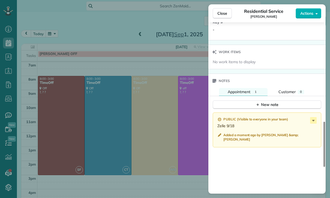
click at [125, 124] on div "Close Residential Service [PERSON_NAME][GEOGRAPHIC_DATA] Actions Status Confirm…" at bounding box center [165, 99] width 330 height 198
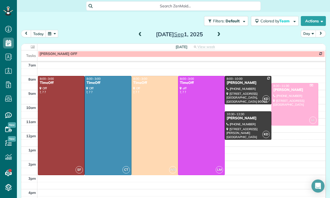
click at [49, 37] on button "button" at bounding box center [52, 33] width 13 height 7
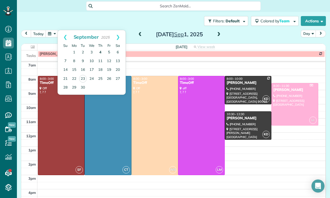
click at [99, 52] on link "4" at bounding box center [100, 52] width 9 height 9
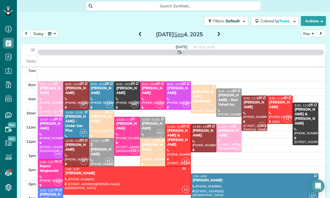
scroll to position [43, 0]
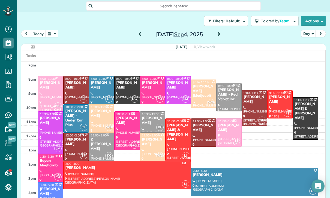
click at [217, 181] on div at bounding box center [254, 183] width 127 height 28
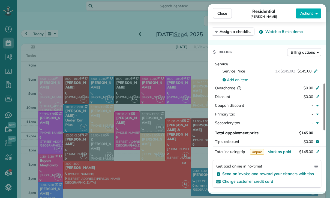
scroll to position [245, 0]
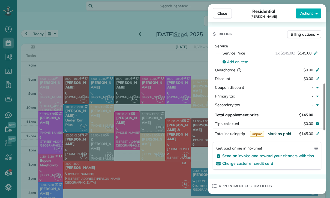
click at [280, 134] on span "Mark as paid" at bounding box center [279, 133] width 24 height 5
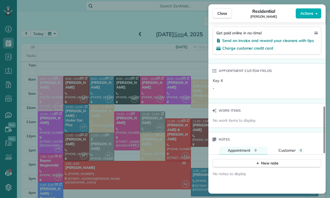
scroll to position [363, 0]
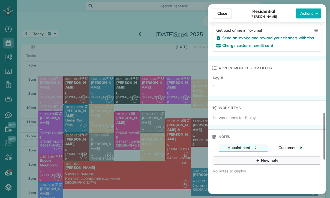
click at [265, 161] on div "New note" at bounding box center [266, 161] width 23 height 6
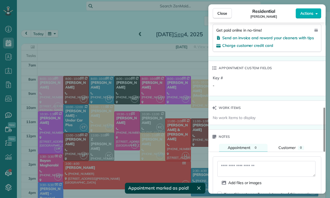
click at [237, 169] on textarea at bounding box center [266, 169] width 98 height 16
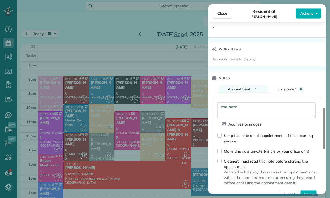
scroll to position [422, 0]
type textarea "**********"
click at [306, 194] on span "Save" at bounding box center [308, 193] width 9 height 5
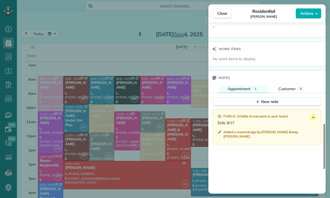
click at [55, 34] on div "Close Residential [PERSON_NAME] Actions Status Yet to Confirm [PERSON_NAME] · O…" at bounding box center [165, 99] width 330 height 198
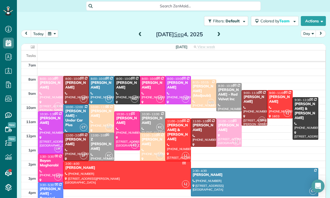
click at [52, 35] on button "button" at bounding box center [52, 33] width 13 height 7
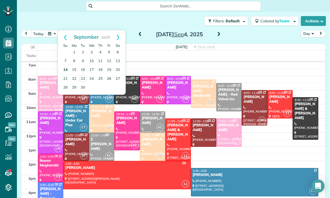
click at [66, 69] on link "14" at bounding box center [65, 70] width 9 height 9
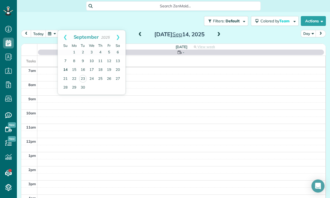
scroll to position [43, 0]
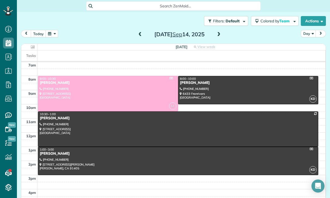
click at [49, 35] on button "button" at bounding box center [52, 33] width 13 height 7
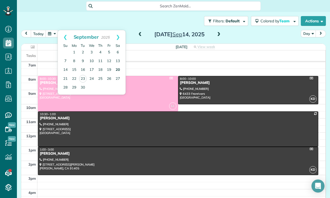
click at [116, 68] on link "20" at bounding box center [117, 70] width 9 height 9
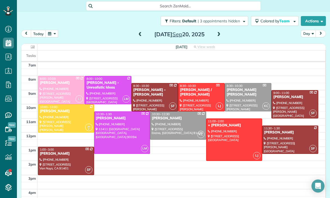
click at [52, 33] on button "button" at bounding box center [52, 33] width 13 height 7
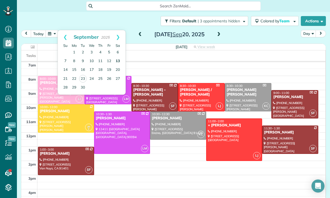
click at [118, 63] on link "13" at bounding box center [117, 61] width 9 height 9
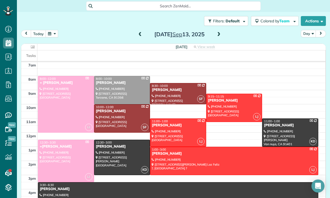
click at [108, 188] on div "[PERSON_NAME]" at bounding box center [178, 189] width 277 height 5
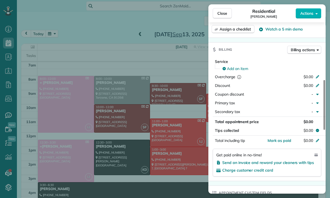
scroll to position [235, 0]
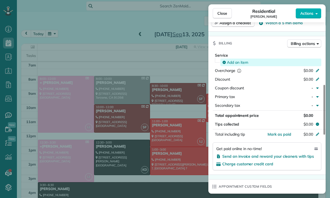
click at [235, 64] on span "Add an item" at bounding box center [237, 62] width 21 height 5
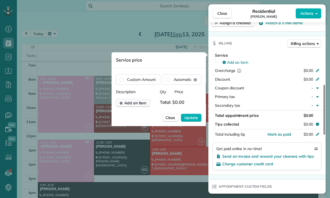
click at [134, 104] on span "Add an item" at bounding box center [135, 102] width 22 height 5
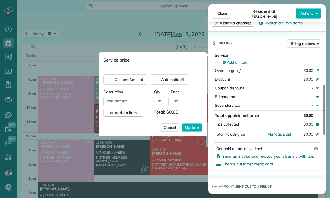
click at [182, 103] on input "**" at bounding box center [182, 102] width 23 height 10
type input "****"
click at [192, 125] on span "Update" at bounding box center [192, 127] width 14 height 5
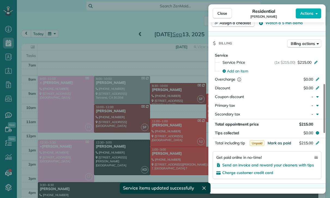
click at [278, 143] on span "Mark as paid" at bounding box center [279, 143] width 24 height 5
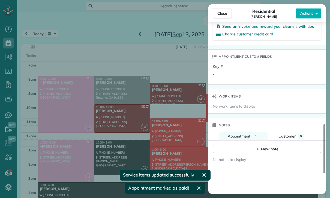
scroll to position [390, 0]
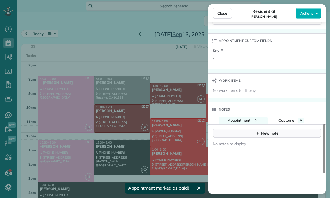
click at [268, 137] on button "New note" at bounding box center [267, 133] width 109 height 8
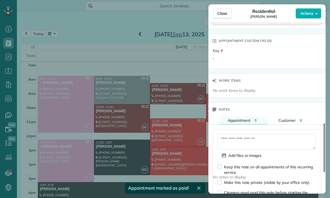
click at [247, 137] on textarea at bounding box center [266, 142] width 98 height 16
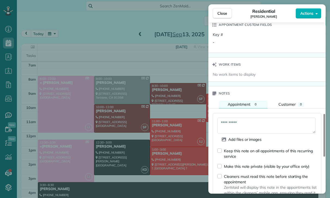
scroll to position [429, 0]
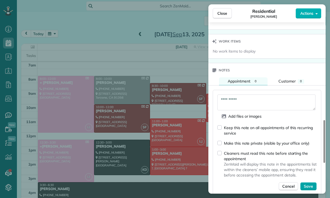
type textarea "**********"
click at [311, 188] on span "Save" at bounding box center [308, 186] width 9 height 5
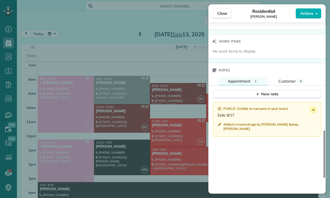
click at [111, 105] on div "Close Residential [PERSON_NAME] Actions Status Confirmed [PERSON_NAME] · Open p…" at bounding box center [165, 99] width 330 height 198
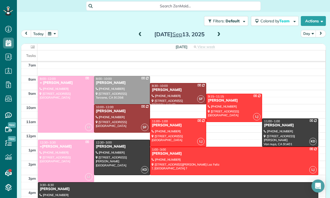
click at [53, 37] on button "button" at bounding box center [52, 33] width 13 height 7
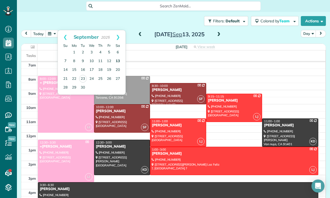
click at [118, 62] on link "13" at bounding box center [117, 61] width 9 height 9
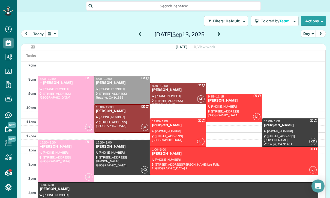
click at [53, 32] on button "button" at bounding box center [52, 33] width 13 height 7
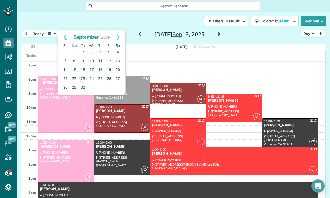
click at [116, 52] on link "6" at bounding box center [117, 52] width 9 height 9
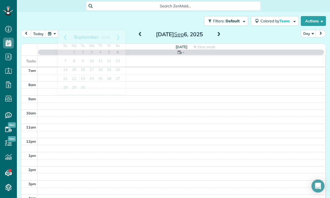
scroll to position [43, 0]
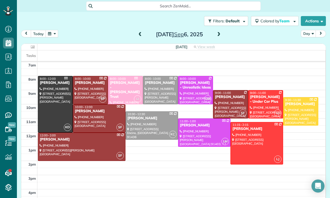
click at [236, 101] on div at bounding box center [230, 105] width 34 height 28
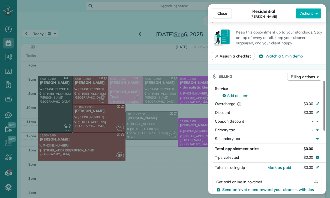
scroll to position [225, 0]
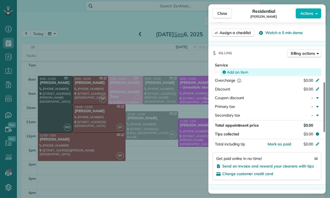
click at [234, 74] on span "Add an item" at bounding box center [237, 72] width 21 height 5
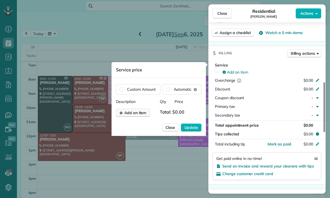
click at [131, 116] on button "Add an item" at bounding box center [133, 113] width 34 height 8
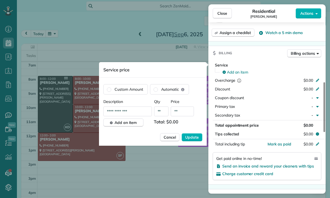
click at [182, 112] on input "**" at bounding box center [182, 112] width 23 height 10
type input "****"
click at [189, 139] on span "Update" at bounding box center [192, 137] width 14 height 5
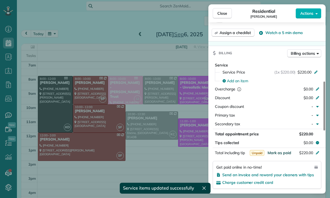
click at [277, 155] on span "Mark as paid" at bounding box center [279, 153] width 24 height 5
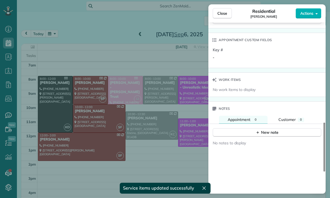
scroll to position [402, 0]
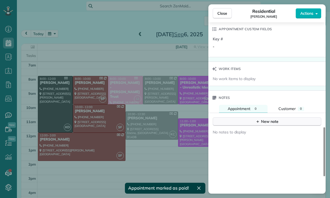
click at [262, 121] on div "New note" at bounding box center [266, 122] width 23 height 6
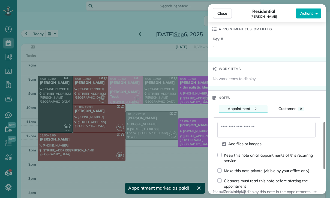
click at [240, 128] on textarea at bounding box center [266, 130] width 98 height 16
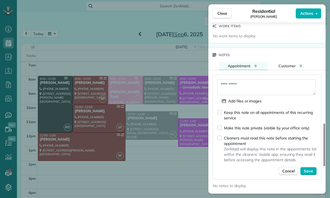
scroll to position [445, 0]
type textarea "**********"
click at [304, 172] on button "Save" at bounding box center [308, 171] width 16 height 8
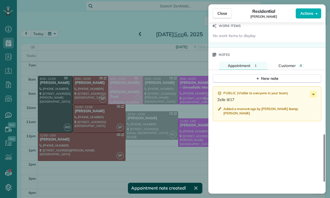
click at [148, 137] on div "Close Residential [PERSON_NAME] Actions Status Confirmed [PERSON_NAME] · Open p…" at bounding box center [165, 99] width 330 height 198
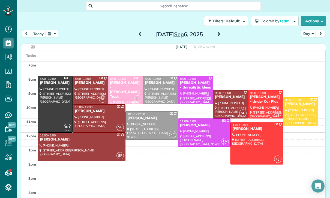
click at [53, 35] on button "button" at bounding box center [52, 33] width 13 height 7
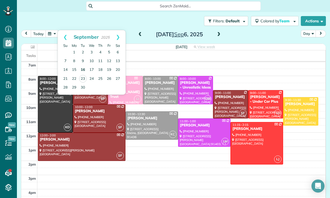
click at [82, 70] on link "16" at bounding box center [83, 70] width 9 height 9
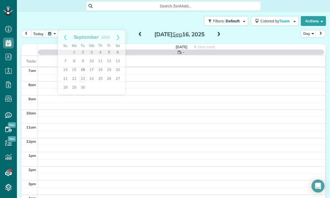
scroll to position [43, 0]
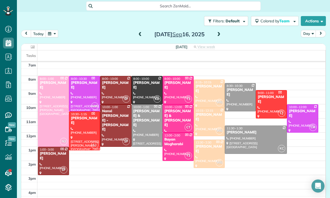
click at [203, 89] on div at bounding box center [209, 94] width 31 height 28
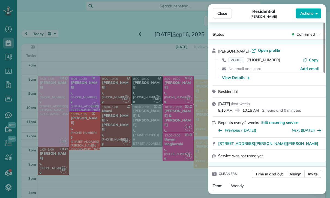
click at [185, 157] on div "Close Residential [PERSON_NAME] Actions Status Confirmed [PERSON_NAME] · Open p…" at bounding box center [165, 99] width 330 height 198
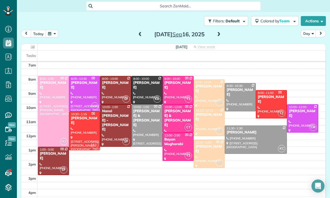
click at [200, 149] on div "[PERSON_NAME]" at bounding box center [209, 149] width 28 height 9
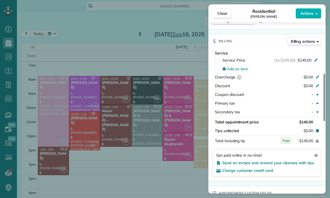
scroll to position [242, 0]
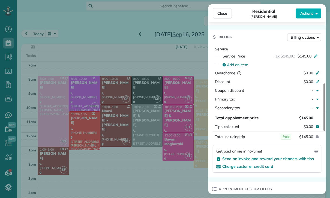
click at [188, 167] on div "Close Residential [PERSON_NAME] Actions Status Confirmed [PERSON_NAME] · Open p…" at bounding box center [165, 99] width 330 height 198
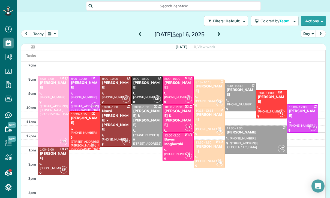
click at [268, 104] on div at bounding box center [271, 105] width 31 height 28
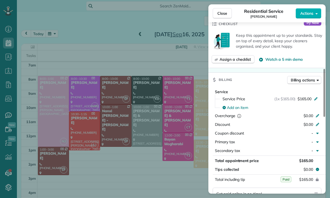
scroll to position [204, 0]
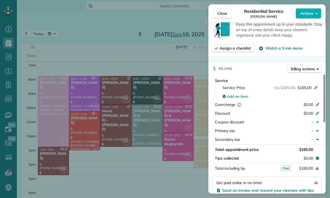
click at [169, 148] on div "Close Residential Service [PERSON_NAME] Actions Status Confirmed [PERSON_NAME] …" at bounding box center [165, 99] width 330 height 198
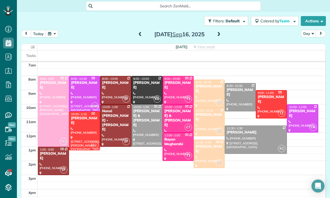
click at [54, 29] on div "Filters: Default | 3 appointments hidden Colored by Team Color by Cleaner Color…" at bounding box center [173, 21] width 313 height 18
click at [55, 36] on button "button" at bounding box center [52, 33] width 13 height 7
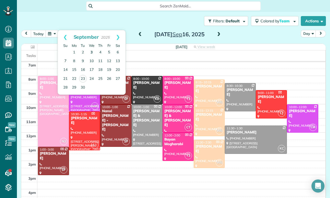
click at [91, 55] on link "3" at bounding box center [91, 52] width 9 height 9
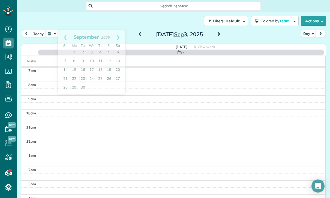
scroll to position [43, 0]
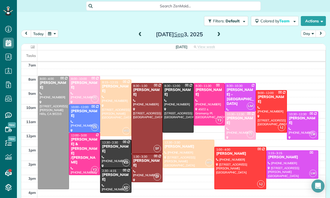
click at [265, 104] on div at bounding box center [271, 112] width 31 height 42
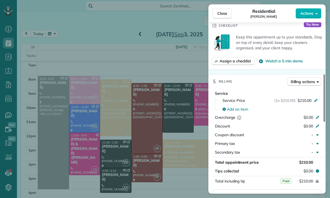
scroll to position [206, 0]
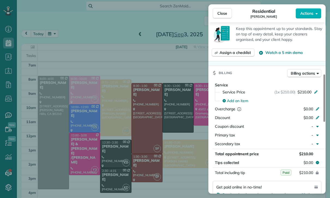
click at [177, 155] on div "Close Residential [PERSON_NAME] Actions Status Confirmed [PERSON_NAME] · Open p…" at bounding box center [165, 99] width 330 height 198
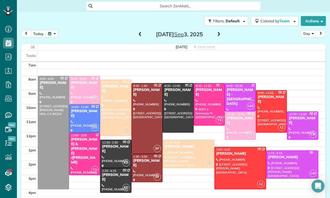
click at [54, 33] on button "button" at bounding box center [52, 33] width 13 height 7
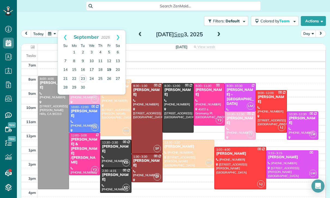
click at [111, 69] on link "19" at bounding box center [109, 70] width 9 height 9
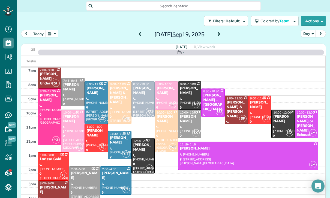
scroll to position [43, 0]
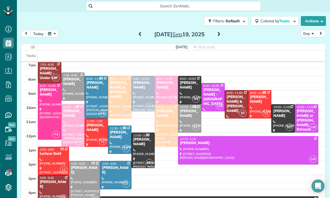
click at [218, 143] on div "[PERSON_NAME]" at bounding box center [248, 143] width 137 height 5
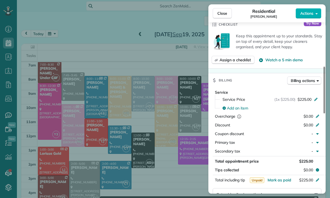
scroll to position [251, 0]
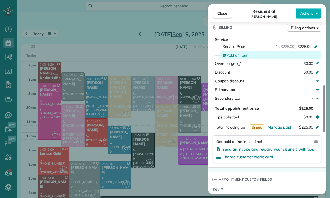
click at [238, 54] on span "Add an item" at bounding box center [237, 55] width 21 height 5
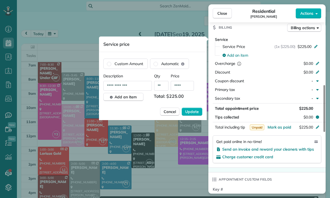
click at [186, 85] on input "****" at bounding box center [182, 86] width 23 height 10
type input "**"
type input "****"
click at [192, 111] on span "Update" at bounding box center [192, 111] width 14 height 5
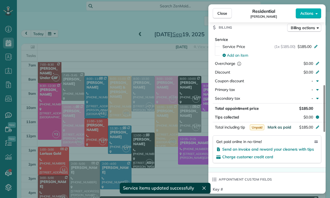
click at [276, 128] on span "Mark as paid" at bounding box center [279, 127] width 24 height 5
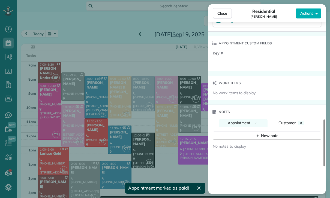
scroll to position [397, 0]
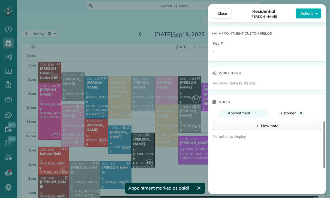
click at [270, 125] on div "New note" at bounding box center [266, 126] width 23 height 6
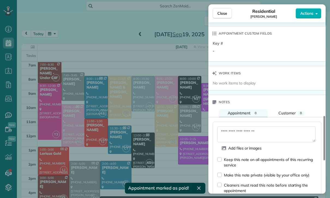
click at [233, 131] on textarea at bounding box center [266, 135] width 98 height 16
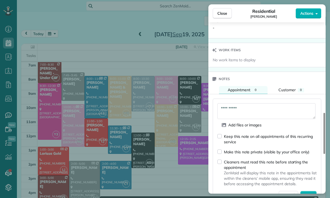
scroll to position [453, 0]
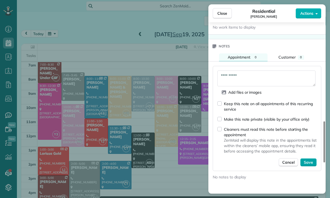
type textarea "**********"
click at [314, 161] on button "Save" at bounding box center [308, 162] width 16 height 8
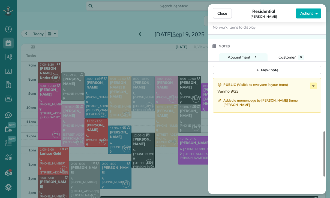
click at [81, 43] on div "Close Residential [PERSON_NAME] Actions Status Yet to Confirm [PERSON_NAME] · O…" at bounding box center [165, 99] width 330 height 198
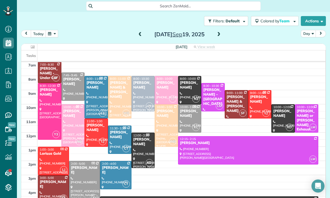
click at [56, 35] on button "button" at bounding box center [52, 33] width 13 height 7
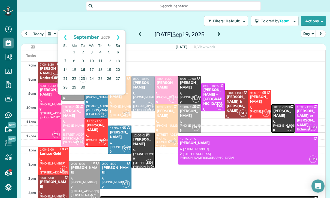
click at [85, 69] on link "16" at bounding box center [83, 70] width 9 height 9
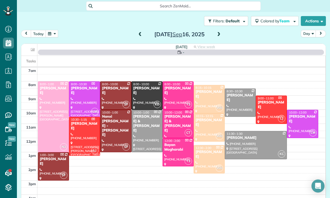
scroll to position [43, 0]
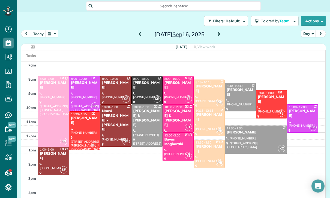
click at [113, 87] on div at bounding box center [115, 90] width 31 height 28
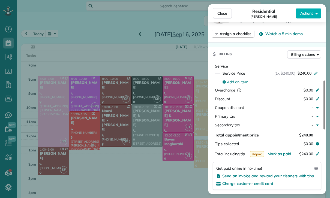
scroll to position [256, 0]
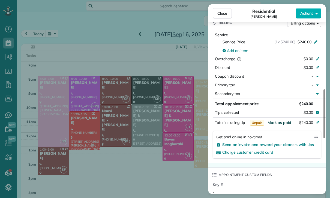
click at [279, 124] on span "Mark as paid" at bounding box center [279, 122] width 24 height 5
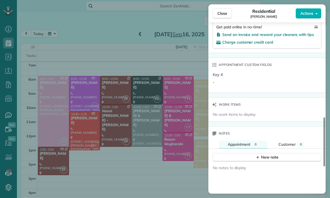
scroll to position [372, 0]
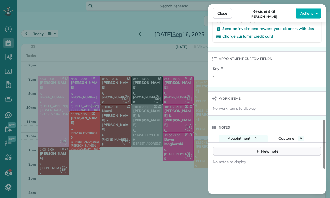
click at [260, 151] on div "New note" at bounding box center [266, 152] width 23 height 6
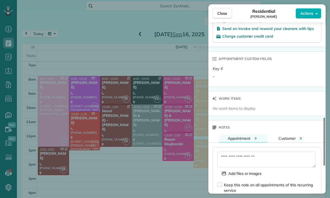
click at [249, 159] on textarea at bounding box center [266, 160] width 98 height 16
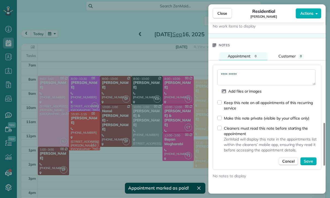
scroll to position [456, 0]
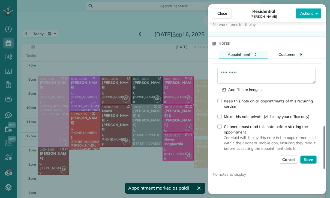
type textarea "**********"
click at [308, 163] on button "Save" at bounding box center [308, 160] width 16 height 8
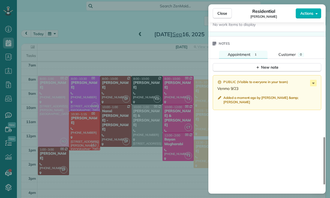
click at [56, 36] on div "Close Residential [PERSON_NAME] Actions Status Confirmed [PERSON_NAME] · Open p…" at bounding box center [165, 99] width 330 height 198
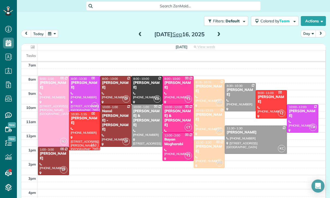
click at [55, 36] on div "Close Residential [PERSON_NAME] Actions Status Confirmed [PERSON_NAME] · Open p…" at bounding box center [165, 99] width 330 height 198
click at [54, 34] on button "button" at bounding box center [52, 33] width 13 height 7
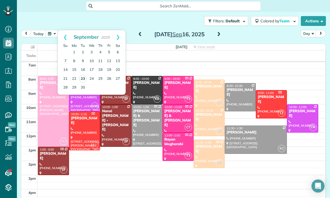
click at [81, 79] on link "23" at bounding box center [83, 79] width 8 height 8
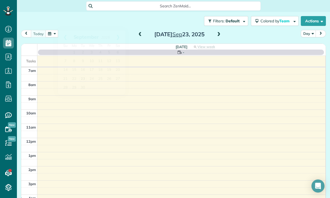
scroll to position [43, 0]
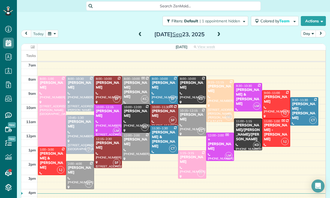
click at [49, 158] on div "[PERSON_NAME] & [PERSON_NAME]" at bounding box center [52, 161] width 25 height 19
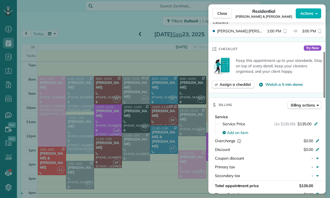
scroll to position [237, 0]
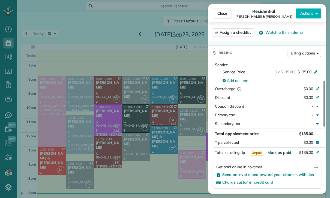
click at [281, 153] on span "Mark as paid" at bounding box center [279, 152] width 24 height 5
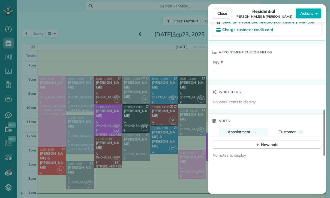
scroll to position [394, 0]
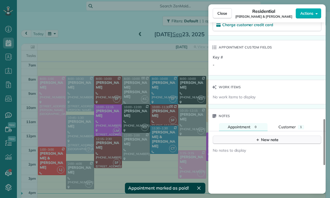
click at [273, 143] on button "New note" at bounding box center [267, 140] width 109 height 8
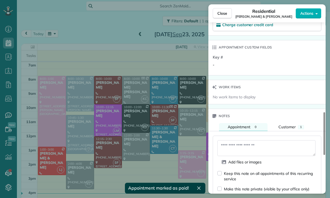
click at [237, 152] on textarea at bounding box center [266, 148] width 98 height 16
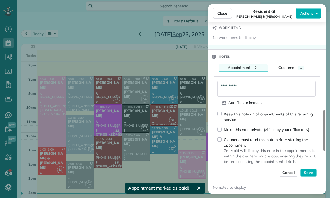
scroll to position [464, 0]
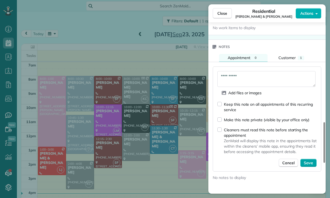
type textarea "**********"
click at [311, 163] on span "Save" at bounding box center [308, 162] width 9 height 5
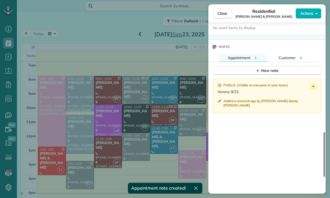
click at [61, 34] on div "Close Residential [PERSON_NAME] & [PERSON_NAME] Actions Status Yet to Confirm […" at bounding box center [165, 99] width 330 height 198
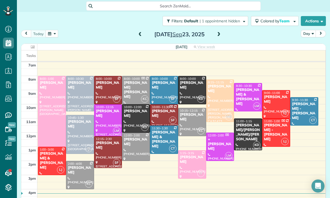
click at [48, 32] on button "button" at bounding box center [52, 33] width 13 height 7
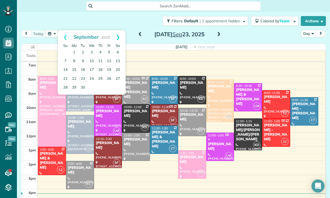
click at [121, 36] on link "Next" at bounding box center [117, 37] width 15 height 14
click at [91, 86] on link "29" at bounding box center [91, 87] width 9 height 9
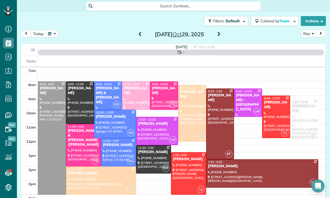
scroll to position [43, 0]
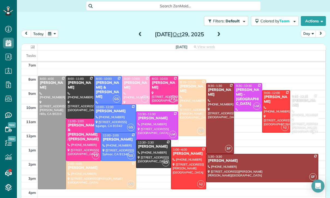
click at [54, 36] on button "button" at bounding box center [52, 33] width 13 height 7
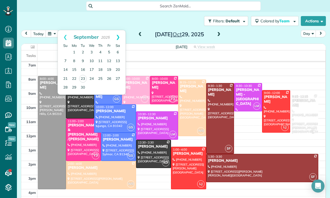
click at [116, 35] on link "Next" at bounding box center [117, 37] width 15 height 14
click at [91, 75] on link "22" at bounding box center [91, 78] width 9 height 9
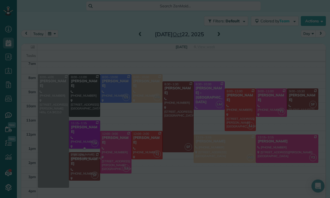
scroll to position [44, 0]
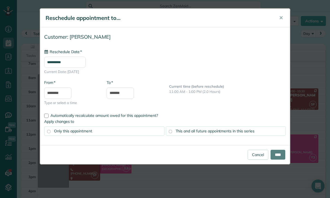
click at [68, 61] on input "**********" at bounding box center [64, 62] width 41 height 11
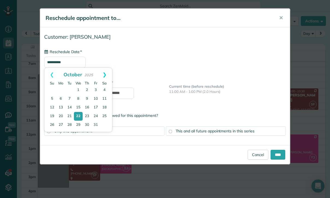
click at [104, 74] on link "Next" at bounding box center [104, 75] width 15 height 14
click at [79, 96] on link "5" at bounding box center [78, 99] width 9 height 9
type input "**********"
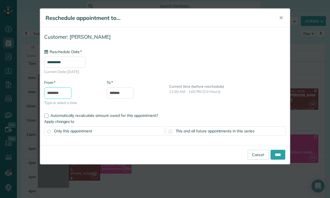
click at [56, 93] on input "********" at bounding box center [57, 93] width 27 height 11
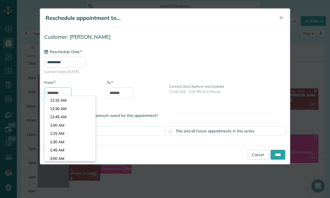
scroll to position [352, 0]
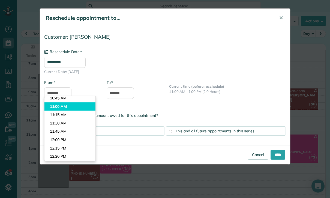
click at [70, 100] on body "Dashboard Scheduling Calendar View List View Dispatch View - Weekly scheduling …" at bounding box center [165, 99] width 330 height 198
type input "********"
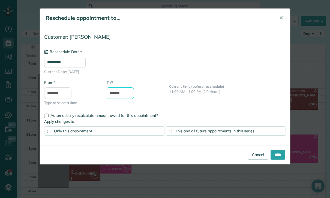
click at [122, 94] on input "*******" at bounding box center [120, 93] width 27 height 11
type input "*******"
click at [219, 131] on span "This and all future appointments in this series" at bounding box center [215, 131] width 79 height 5
click at [276, 156] on input "****" at bounding box center [277, 155] width 15 height 10
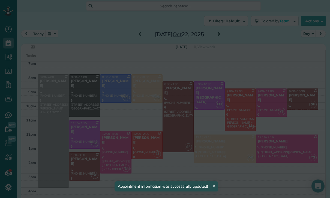
scroll to position [44, 0]
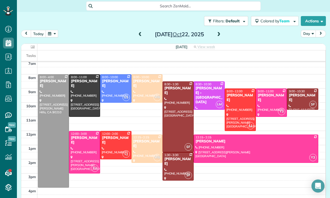
click at [50, 31] on button "button" at bounding box center [52, 33] width 13 height 7
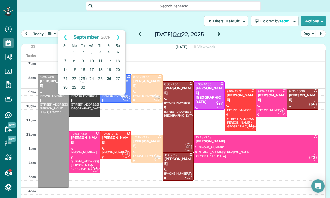
click at [108, 82] on link "26" at bounding box center [109, 79] width 9 height 9
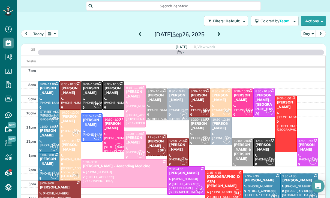
scroll to position [43, 0]
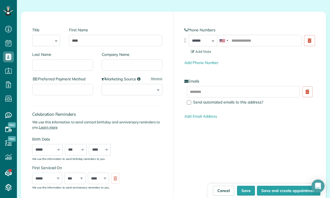
scroll to position [39, 0]
click at [68, 65] on input "Last Name" at bounding box center [62, 64] width 61 height 11
type input "*********"
click at [245, 41] on input "tel" at bounding box center [259, 40] width 85 height 11
click at [242, 41] on input "tel" at bounding box center [259, 40] width 85 height 11
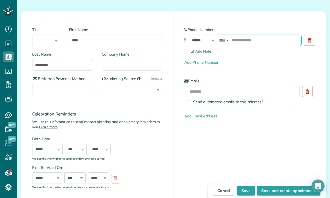
click at [242, 39] on input "tel" at bounding box center [259, 40] width 85 height 11
click at [248, 44] on input "tel" at bounding box center [259, 40] width 85 height 11
paste input "**********"
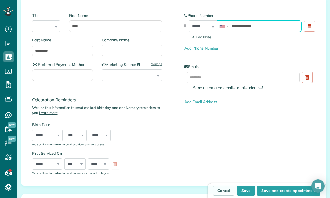
scroll to position [49, 0]
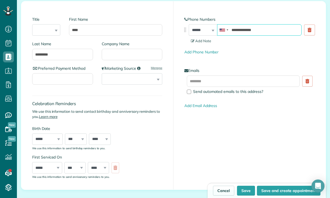
type input "**********"
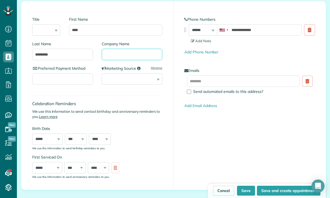
click at [125, 57] on input "Company Name" at bounding box center [132, 54] width 61 height 11
type input "**********"
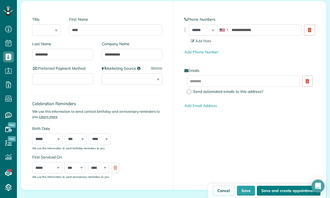
click at [272, 193] on button "Save and create appointment" at bounding box center [289, 191] width 64 height 10
type input "**********"
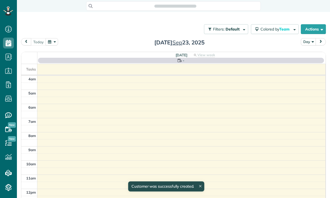
scroll to position [43, 0]
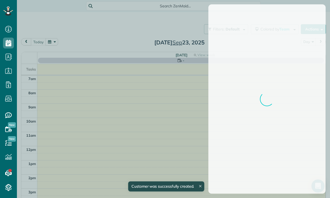
scroll to position [43, 0]
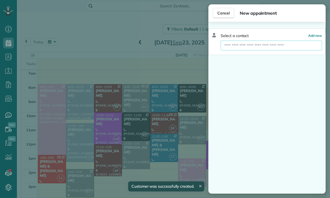
click at [241, 43] on input "text" at bounding box center [271, 46] width 101 height 10
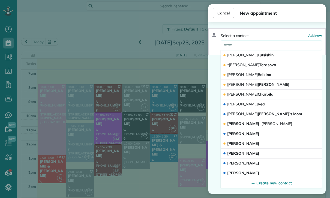
scroll to position [38, 0]
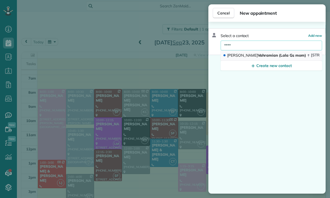
type input "****"
click at [271, 56] on span "Elma Vahramian (Lala Gs mom)" at bounding box center [266, 55] width 79 height 5
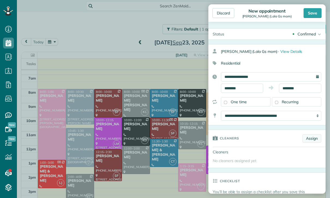
click at [311, 137] on link "Assign" at bounding box center [311, 138] width 19 height 8
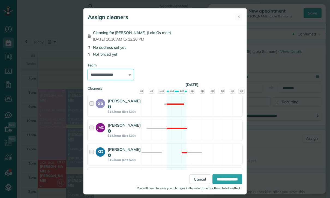
click at [124, 76] on select "**********" at bounding box center [111, 74] width 46 height 11
select select "****"
click at [227, 184] on input "**********" at bounding box center [227, 180] width 30 height 10
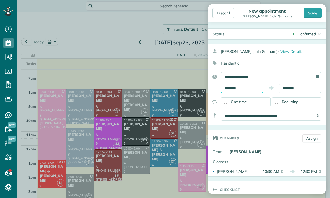
click at [241, 88] on input "********" at bounding box center [242, 88] width 42 height 9
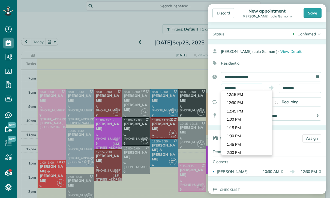
scroll to position [406, 0]
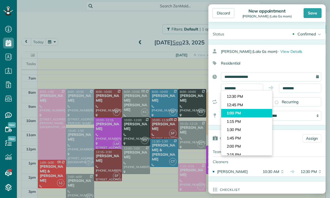
click at [245, 107] on body "Dashboard Scheduling Calendar View List View Dispatch View - Weekly scheduling …" at bounding box center [165, 99] width 330 height 198
type input "*******"
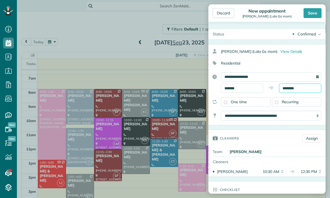
click at [292, 90] on input "********" at bounding box center [300, 88] width 42 height 9
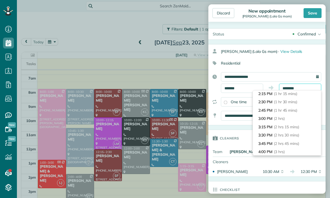
scroll to position [43, 0]
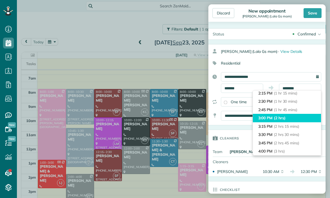
click at [278, 116] on span "(2 hrs)" at bounding box center [280, 118] width 12 height 5
type input "*******"
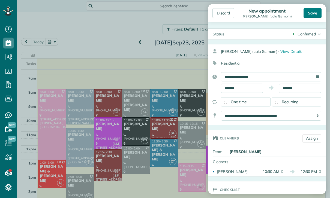
click at [315, 15] on div "Save" at bounding box center [312, 13] width 18 height 10
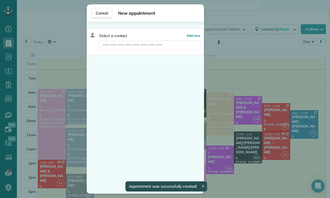
scroll to position [38, 0]
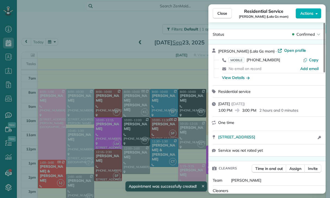
click at [56, 41] on div "Close Residential Service Elma Vahramian (Lala Gs mom) Actions Status Confirmed…" at bounding box center [165, 99] width 330 height 198
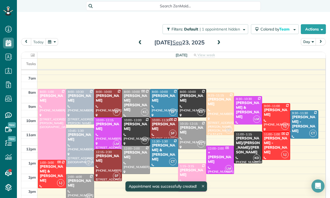
click at [55, 44] on button "button" at bounding box center [52, 41] width 13 height 7
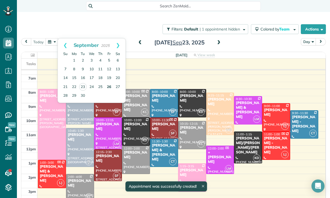
click at [110, 85] on link "26" at bounding box center [109, 87] width 9 height 9
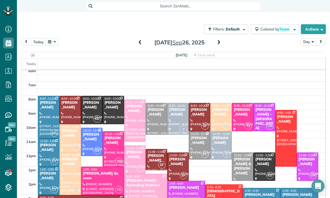
scroll to position [43, 0]
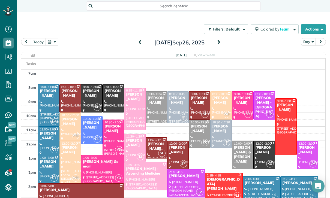
click at [216, 41] on span at bounding box center [219, 42] width 6 height 5
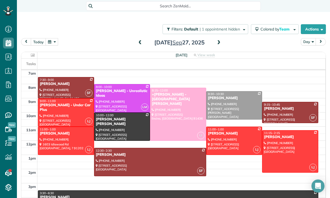
click at [50, 39] on button "button" at bounding box center [52, 41] width 13 height 7
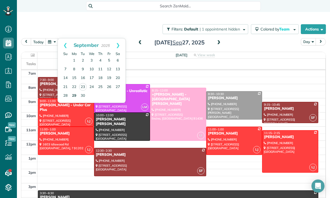
click at [74, 98] on link "29" at bounding box center [74, 96] width 9 height 9
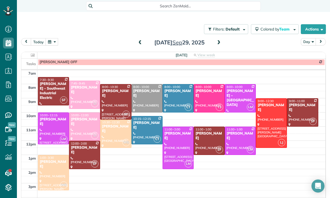
click at [49, 42] on button "button" at bounding box center [52, 41] width 13 height 7
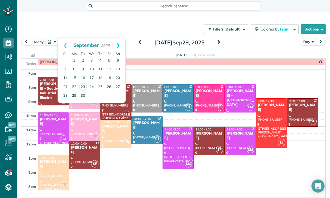
click at [121, 45] on link "Next" at bounding box center [117, 45] width 15 height 14
click at [110, 61] on link "3" at bounding box center [109, 60] width 9 height 9
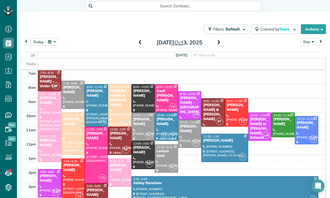
click at [53, 40] on button "button" at bounding box center [52, 41] width 13 height 7
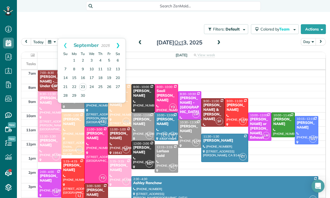
click at [119, 47] on link "Next" at bounding box center [117, 45] width 15 height 14
click at [66, 46] on link "Prev" at bounding box center [65, 45] width 15 height 14
click at [74, 95] on link "29" at bounding box center [74, 96] width 9 height 9
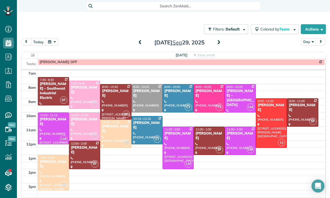
click at [210, 96] on div at bounding box center [209, 99] width 31 height 28
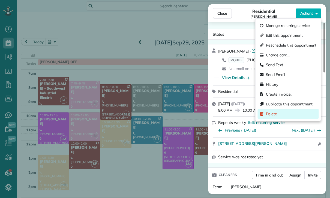
click at [276, 114] on span "Delete" at bounding box center [271, 113] width 11 height 5
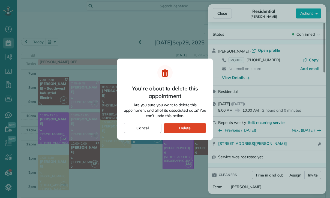
click at [193, 129] on div "Delete" at bounding box center [185, 128] width 43 height 10
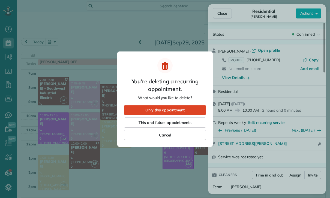
click at [172, 107] on span "Only this appointment" at bounding box center [164, 109] width 39 height 5
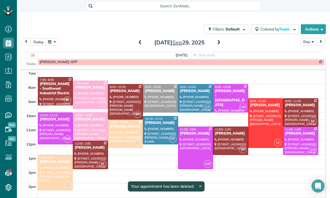
scroll to position [43, 0]
click at [50, 41] on button "button" at bounding box center [52, 41] width 13 height 7
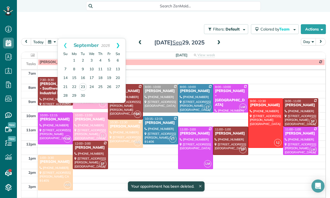
click at [123, 45] on link "Next" at bounding box center [117, 45] width 15 height 14
click at [102, 59] on link "2" at bounding box center [100, 60] width 9 height 9
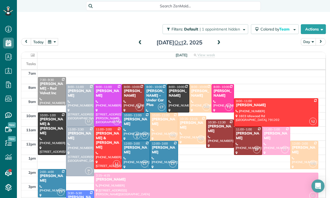
click at [53, 41] on button "button" at bounding box center [52, 41] width 13 height 7
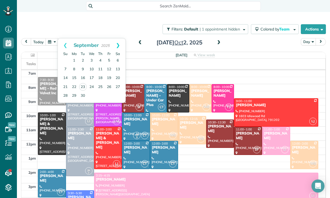
click at [121, 43] on link "Next" at bounding box center [117, 45] width 15 height 14
click at [101, 69] on link "9" at bounding box center [100, 69] width 9 height 9
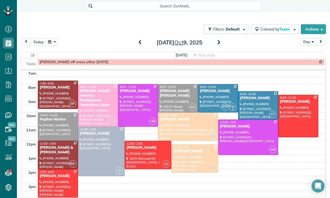
click at [51, 39] on button "button" at bounding box center [52, 41] width 13 height 7
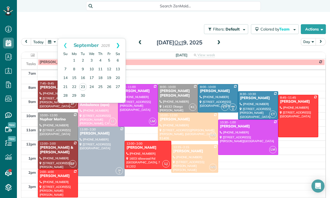
click at [116, 45] on link "Next" at bounding box center [117, 45] width 15 height 14
click at [76, 70] on link "6" at bounding box center [74, 69] width 9 height 9
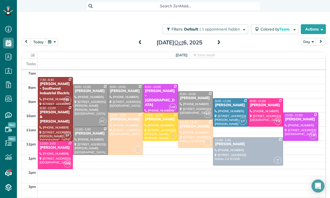
click at [221, 40] on span at bounding box center [219, 43] width 6 height 8
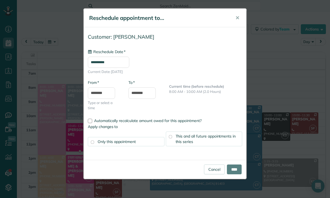
click at [117, 62] on input "**********" at bounding box center [108, 62] width 41 height 11
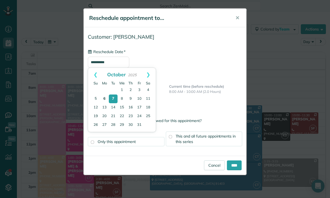
click at [105, 99] on link "6" at bounding box center [104, 99] width 9 height 9
type input "**********"
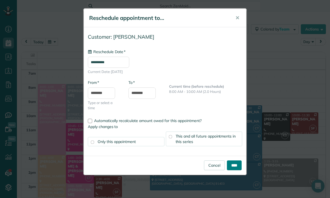
click at [233, 166] on input "****" at bounding box center [234, 166] width 15 height 10
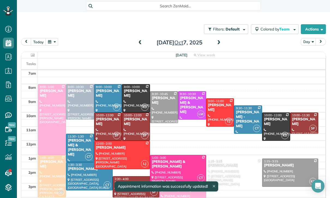
click at [52, 40] on button "button" at bounding box center [52, 41] width 13 height 7
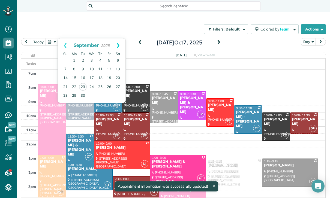
click at [121, 47] on link "Next" at bounding box center [117, 45] width 15 height 14
click at [77, 69] on link "6" at bounding box center [74, 69] width 9 height 9
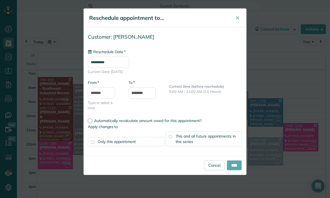
type input "**********"
click at [234, 162] on input "****" at bounding box center [234, 166] width 15 height 10
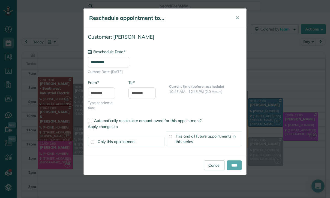
type input "**********"
click at [235, 165] on input "****" at bounding box center [234, 166] width 15 height 10
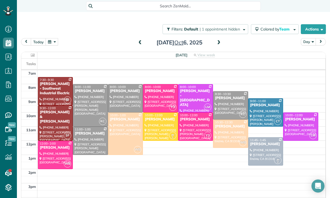
click at [54, 43] on button "button" at bounding box center [52, 41] width 13 height 7
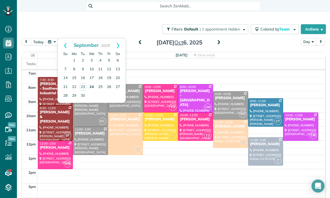
click at [90, 89] on link "24" at bounding box center [91, 87] width 9 height 9
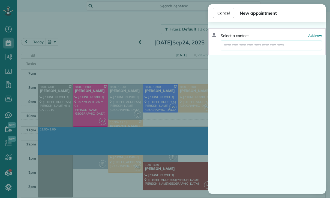
click at [251, 46] on input "text" at bounding box center [271, 46] width 101 height 10
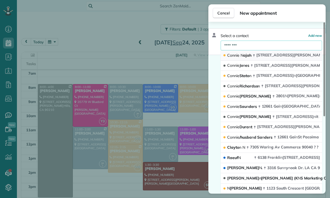
type input "********"
click at [267, 55] on span "19543 Bowers Drive Topa n ga CA 90290" at bounding box center [319, 55] width 127 height 5
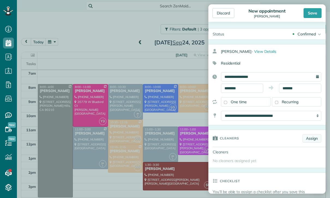
click at [316, 138] on link "Assign" at bounding box center [311, 138] width 19 height 8
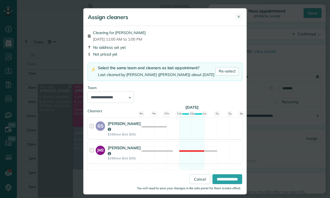
click at [240, 18] on span "✕" at bounding box center [238, 16] width 3 height 5
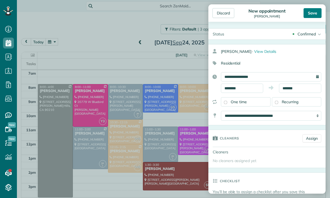
click at [314, 14] on div "Save" at bounding box center [312, 13] width 18 height 10
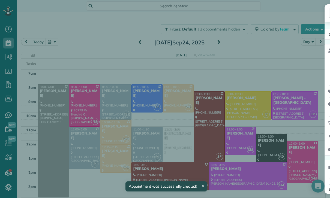
scroll to position [43, 0]
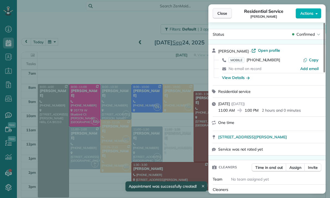
click at [229, 11] on button "Close" at bounding box center [222, 13] width 19 height 10
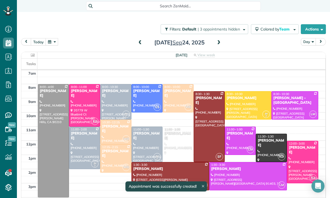
click at [219, 41] on span at bounding box center [219, 42] width 6 height 5
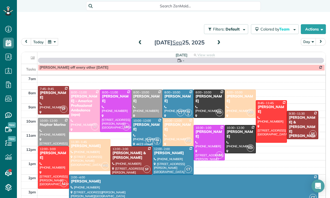
scroll to position [43, 0]
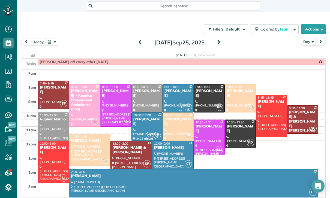
click at [137, 43] on span at bounding box center [140, 42] width 6 height 5
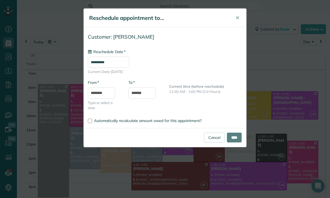
click at [111, 62] on input "**********" at bounding box center [108, 62] width 41 height 11
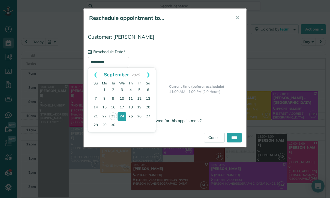
click at [131, 117] on link "25" at bounding box center [130, 116] width 9 height 9
type input "**********"
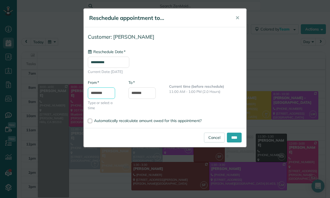
click at [103, 94] on input "********" at bounding box center [101, 93] width 27 height 11
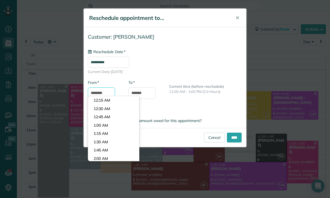
scroll to position [352, 0]
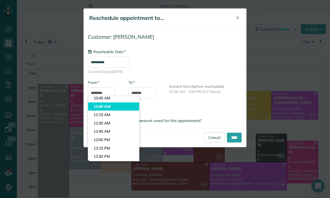
click at [113, 100] on body "Dashboard Scheduling Calendar View List View Dispatch View - Weekly scheduling …" at bounding box center [165, 99] width 330 height 198
type input "********"
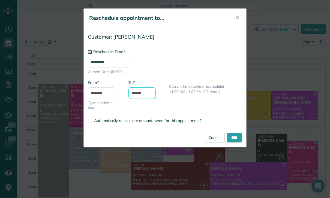
click at [143, 94] on input "*******" at bounding box center [141, 93] width 27 height 11
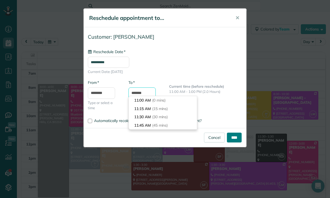
type input "*******"
click at [235, 138] on input "****" at bounding box center [234, 138] width 15 height 10
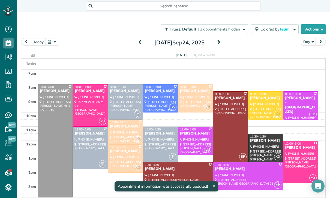
scroll to position [43, 0]
click at [218, 42] on span at bounding box center [219, 42] width 6 height 5
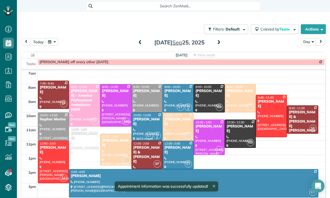
click at [80, 143] on div at bounding box center [84, 141] width 31 height 28
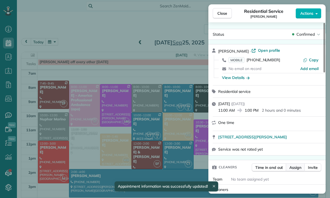
click at [293, 169] on span "Assign" at bounding box center [295, 167] width 12 height 5
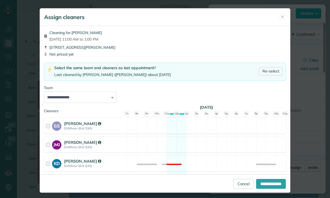
click at [273, 70] on link "Re-select" at bounding box center [270, 71] width 23 height 8
select select "**"
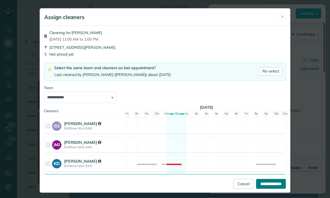
click at [266, 189] on input "**********" at bounding box center [271, 184] width 30 height 10
type input "**********"
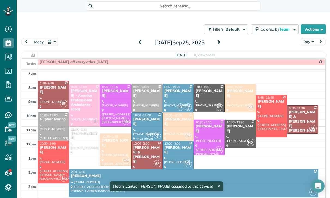
scroll to position [43, 0]
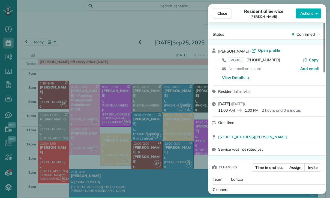
scroll to position [38, 0]
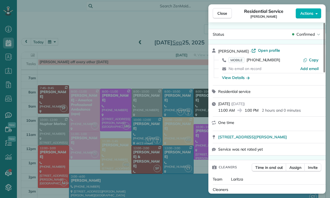
click at [93, 58] on div "Close Residential Service Connie Najah Actions Status Confirmed Connie Najah · …" at bounding box center [165, 99] width 330 height 198
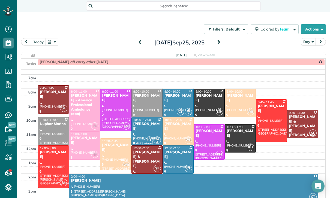
click at [52, 43] on button "button" at bounding box center [52, 41] width 13 height 7
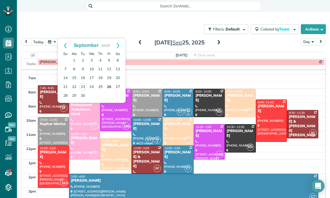
click at [109, 88] on link "26" at bounding box center [109, 87] width 9 height 9
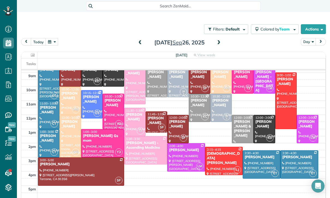
scroll to position [69, 0]
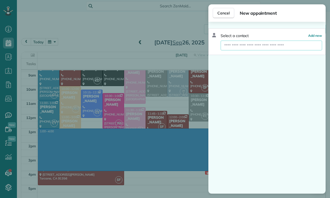
click at [241, 46] on input "text" at bounding box center [271, 46] width 101 height 10
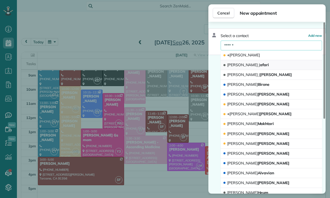
type input "******"
click at [261, 65] on button "Sara J afari" at bounding box center [271, 65] width 101 height 10
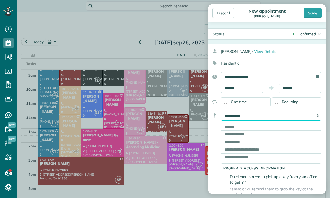
click at [288, 115] on select "**********" at bounding box center [271, 116] width 100 height 10
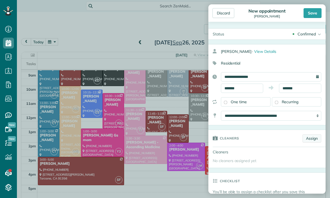
click at [310, 137] on link "Assign" at bounding box center [311, 138] width 19 height 8
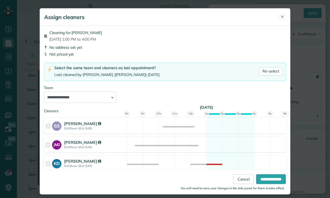
click at [285, 14] on button "✕" at bounding box center [282, 16] width 7 height 7
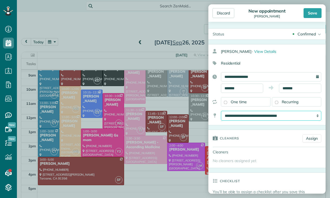
click at [261, 116] on select "**********" at bounding box center [271, 116] width 100 height 10
select select "*******"
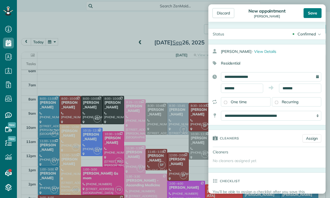
click at [309, 11] on div "Save" at bounding box center [312, 13] width 18 height 10
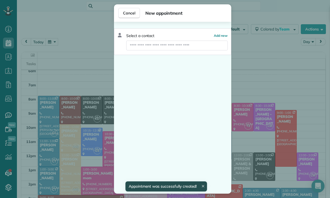
scroll to position [31, 0]
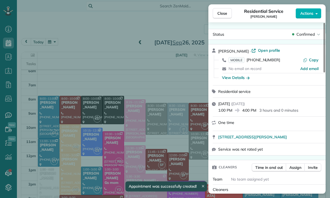
click at [167, 158] on div "Close Residential Service Sara Jafari Actions Status Confirmed Sara Jafari · Op…" at bounding box center [165, 99] width 330 height 198
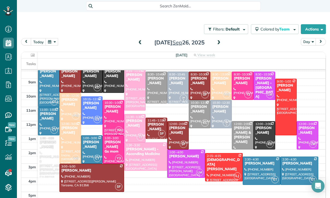
scroll to position [60, 0]
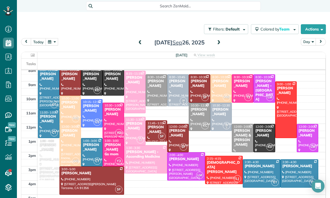
click at [137, 131] on div "[PERSON_NAME]" at bounding box center [135, 126] width 18 height 9
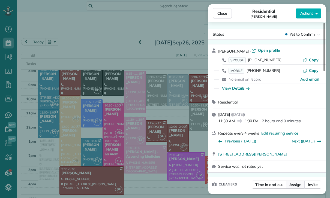
click at [298, 185] on span "Assign" at bounding box center [295, 184] width 12 height 5
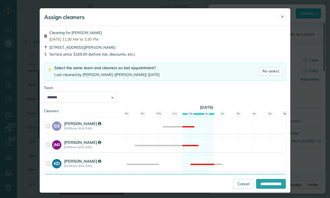
click at [284, 20] on button "✕" at bounding box center [282, 16] width 7 height 7
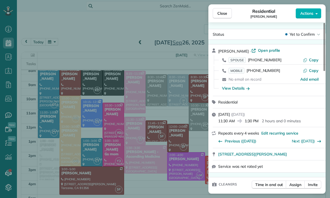
click at [57, 45] on div "Close Residential Chris Carter Actions Status Yet to Confirm Chris Carter · Ope…" at bounding box center [165, 99] width 330 height 198
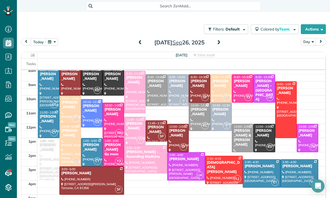
click at [55, 42] on button "button" at bounding box center [52, 41] width 13 height 7
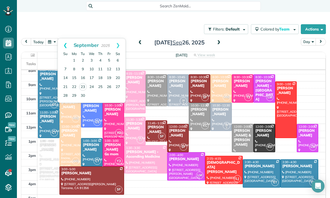
click at [65, 41] on link "Prev" at bounding box center [65, 45] width 15 height 14
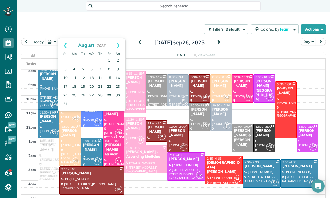
click at [110, 98] on link "29" at bounding box center [109, 95] width 9 height 9
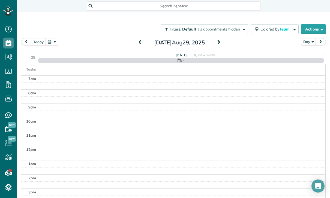
scroll to position [43, 0]
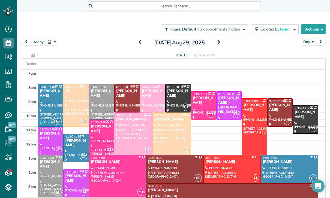
click at [140, 43] on span at bounding box center [140, 42] width 6 height 5
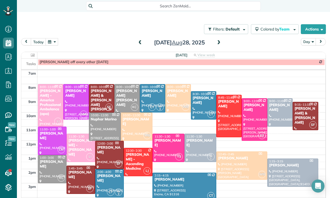
click at [172, 146] on div at bounding box center [168, 148] width 31 height 28
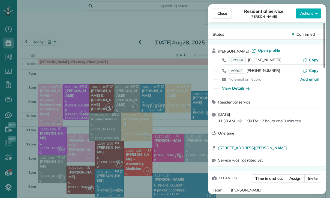
click at [183, 164] on div "Close Residential Service Chris Carter Actions Status Confirmed Chris Carter · …" at bounding box center [165, 99] width 330 height 198
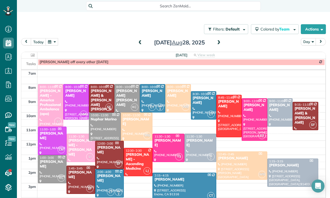
click at [52, 45] on button "button" at bounding box center [52, 41] width 13 height 7
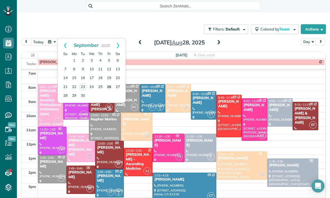
click at [107, 86] on link "26" at bounding box center [109, 87] width 9 height 9
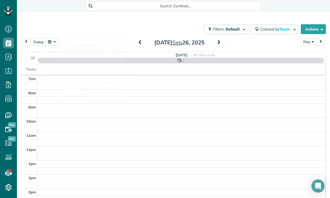
scroll to position [43, 0]
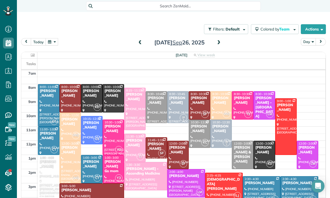
click at [139, 150] on div at bounding box center [134, 148] width 21 height 28
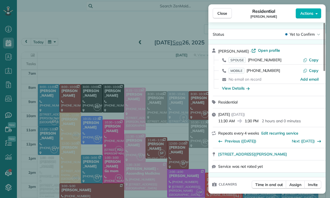
scroll to position [31, 0]
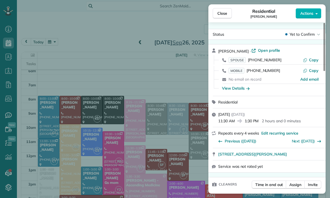
click at [65, 45] on div "Close Residential Chris Carter Actions Status Yet to Confirm Chris Carter · Ope…" at bounding box center [165, 99] width 330 height 198
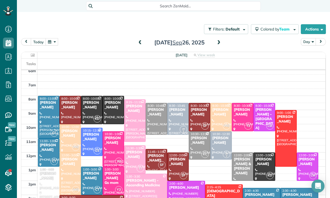
click at [54, 43] on button "button" at bounding box center [52, 41] width 13 height 7
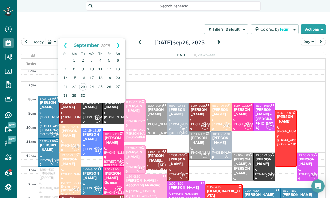
click at [121, 46] on link "Next" at bounding box center [117, 45] width 15 height 14
click at [109, 59] on link "3" at bounding box center [109, 60] width 9 height 9
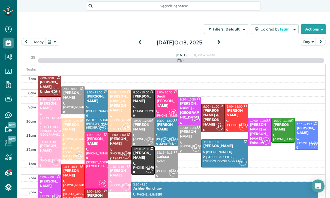
scroll to position [43, 0]
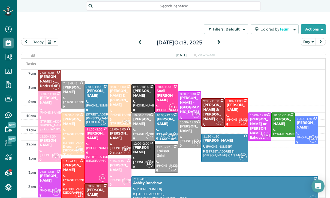
click at [139, 44] on span at bounding box center [140, 42] width 6 height 5
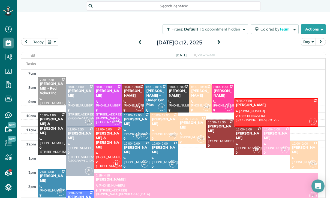
click at [197, 183] on div at bounding box center [206, 187] width 224 height 28
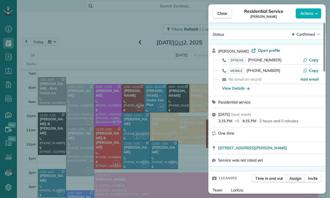
click at [293, 178] on span "Assign" at bounding box center [295, 178] width 12 height 5
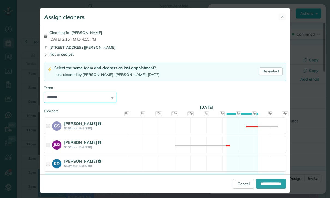
click at [107, 100] on select "**********" at bounding box center [80, 97] width 73 height 11
select select "****"
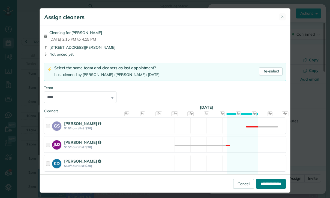
click at [267, 189] on input "**********" at bounding box center [271, 184] width 30 height 10
type input "**********"
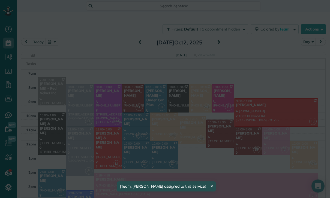
scroll to position [43, 0]
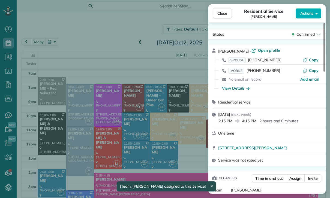
click at [178, 136] on div "Close Residential Service Chris Carter Actions Status Confirmed Chris Carter · …" at bounding box center [165, 99] width 330 height 198
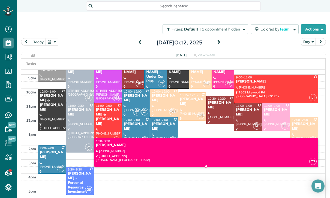
scroll to position [67, 0]
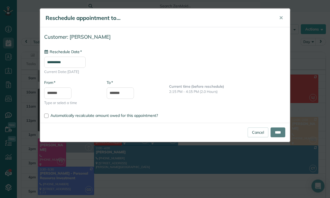
type input "**********"
click at [274, 132] on input "****" at bounding box center [277, 133] width 15 height 10
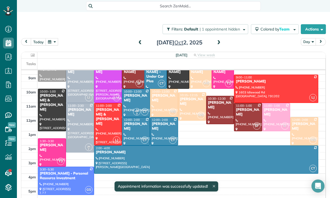
click at [49, 44] on button "button" at bounding box center [52, 41] width 13 height 7
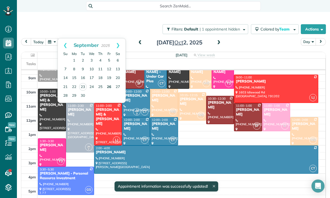
click at [106, 86] on link "26" at bounding box center [109, 87] width 9 height 9
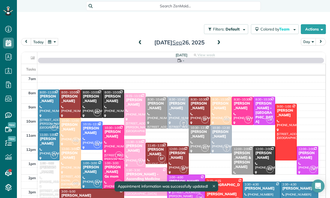
scroll to position [43, 0]
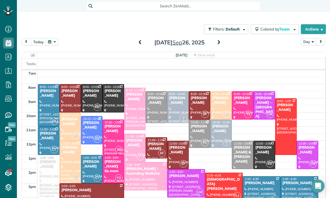
click at [134, 148] on div at bounding box center [134, 148] width 21 height 28
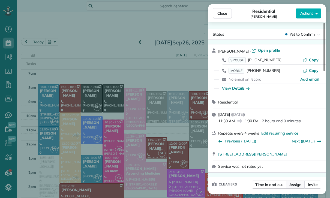
click at [298, 186] on span "Assign" at bounding box center [295, 184] width 12 height 5
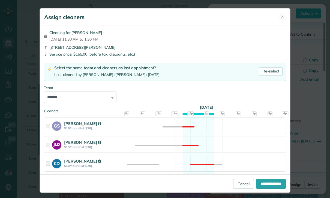
click at [97, 100] on select "**********" at bounding box center [80, 97] width 73 height 11
select select "****"
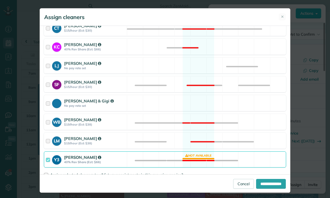
scroll to position [173, 0]
click at [100, 177] on span "Assign selected cleaners to all future appointments in this recurring service?" at bounding box center [116, 175] width 133 height 5
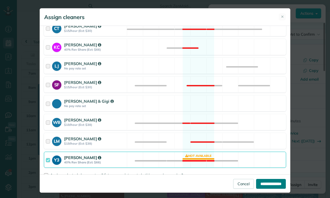
click at [265, 189] on input "**********" at bounding box center [271, 184] width 30 height 10
type input "**********"
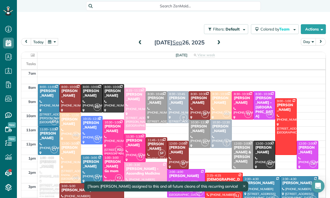
scroll to position [43, 0]
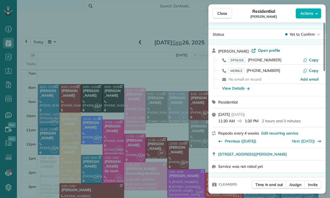
scroll to position [26, 0]
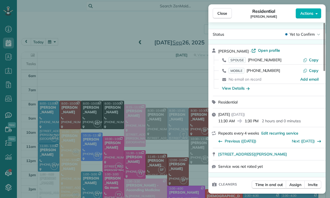
click at [88, 54] on div "Close Residential Chris Carter Actions Status Yet to Confirm Chris Carter · Ope…" at bounding box center [165, 99] width 330 height 198
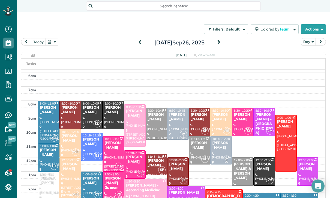
click at [52, 42] on button "button" at bounding box center [52, 41] width 13 height 7
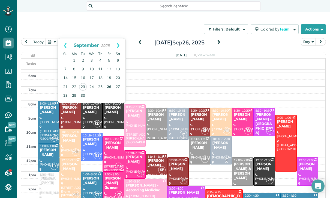
click at [110, 88] on link "26" at bounding box center [109, 87] width 9 height 9
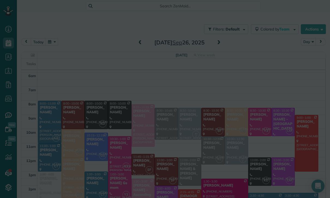
scroll to position [26, 0]
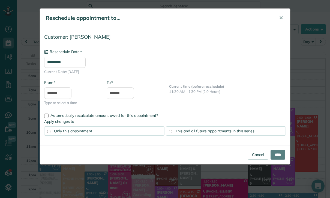
click at [70, 66] on input "**********" at bounding box center [64, 62] width 41 height 11
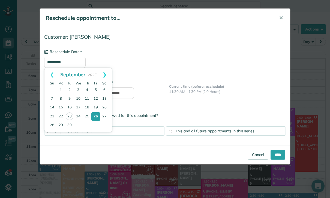
click at [106, 74] on link "Next" at bounding box center [104, 75] width 15 height 14
click at [96, 91] on link "3" at bounding box center [95, 90] width 9 height 9
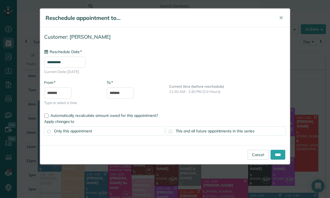
click at [70, 62] on input "**********" at bounding box center [64, 62] width 41 height 11
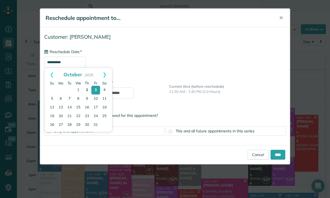
click at [86, 89] on link "2" at bounding box center [87, 90] width 9 height 9
type input "**********"
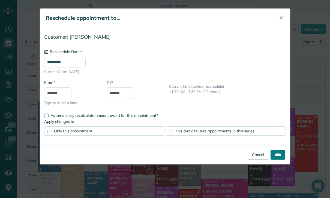
click at [278, 158] on input "****" at bounding box center [277, 155] width 15 height 10
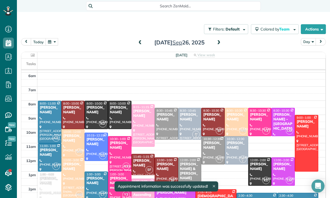
click at [50, 42] on button "button" at bounding box center [52, 41] width 13 height 7
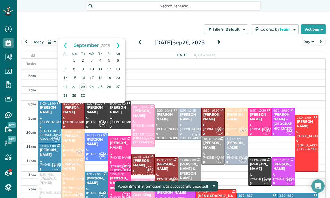
click at [119, 45] on link "Next" at bounding box center [117, 45] width 15 height 14
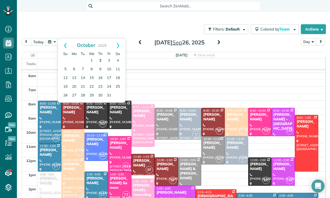
click at [100, 58] on link "2" at bounding box center [100, 60] width 9 height 9
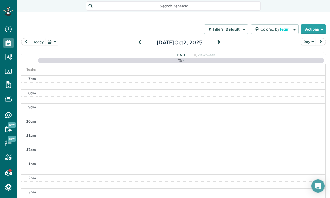
scroll to position [43, 0]
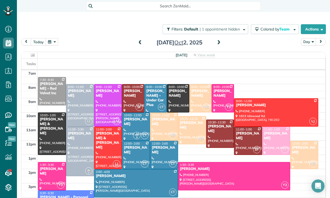
click at [50, 174] on div at bounding box center [52, 177] width 28 height 28
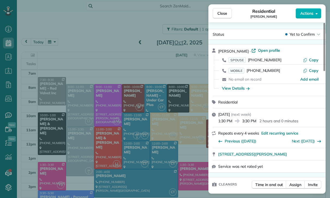
click at [196, 175] on div "Close Residential Chris Carter Actions Status Yet to Confirm Chris Carter · Ope…" at bounding box center [165, 99] width 330 height 198
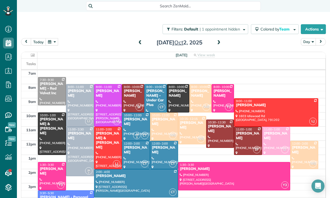
click at [195, 175] on div at bounding box center [234, 177] width 112 height 28
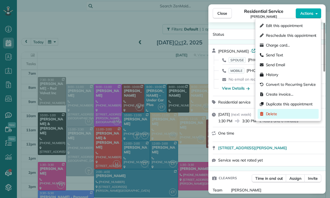
click at [276, 112] on span "Delete" at bounding box center [271, 113] width 11 height 5
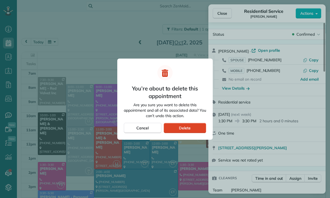
click at [189, 128] on span "Delete" at bounding box center [185, 127] width 12 height 5
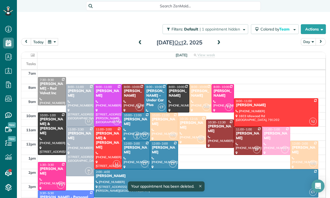
scroll to position [43, 0]
click at [53, 41] on button "button" at bounding box center [52, 41] width 13 height 7
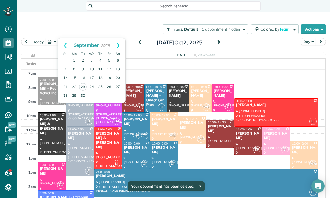
click at [119, 45] on link "Next" at bounding box center [117, 45] width 15 height 14
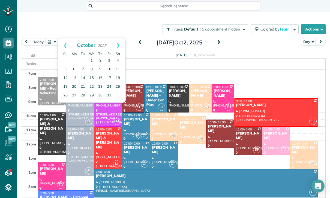
click at [49, 173] on div at bounding box center [52, 177] width 28 height 28
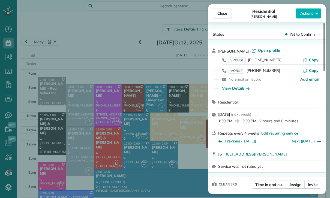
click at [70, 38] on div "Close Residential Chris Carter Actions Status Yet to Confirm Chris Carter · Ope…" at bounding box center [165, 99] width 330 height 198
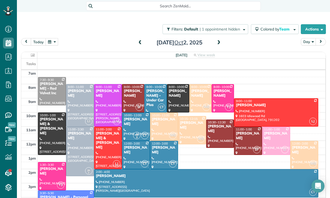
click at [50, 42] on button "button" at bounding box center [52, 41] width 13 height 7
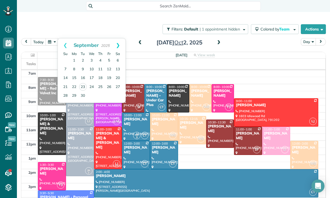
click at [118, 43] on link "Next" at bounding box center [117, 45] width 15 height 14
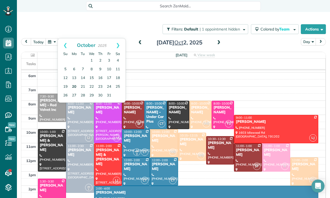
click at [73, 86] on link "20" at bounding box center [74, 87] width 9 height 9
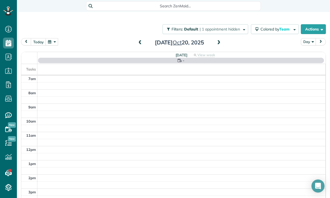
scroll to position [43, 0]
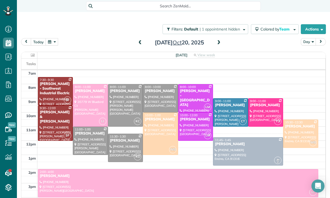
click at [50, 39] on button "button" at bounding box center [52, 41] width 13 height 7
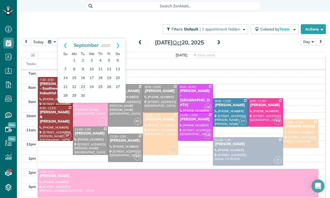
scroll to position [31, 0]
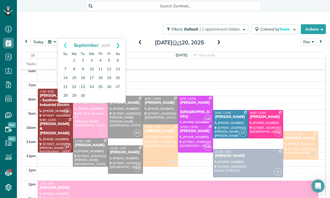
click at [119, 41] on link "Next" at bounding box center [117, 45] width 15 height 14
click at [110, 86] on link "24" at bounding box center [109, 87] width 9 height 9
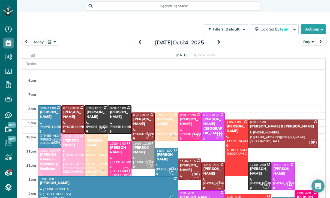
scroll to position [21, 0]
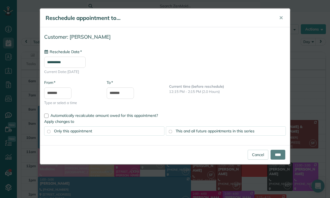
click at [73, 64] on input "**********" at bounding box center [64, 62] width 41 height 11
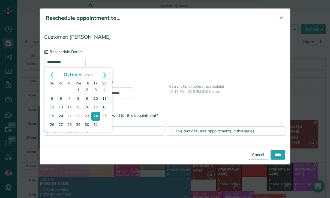
click at [59, 115] on link "20" at bounding box center [60, 116] width 9 height 9
type input "**********"
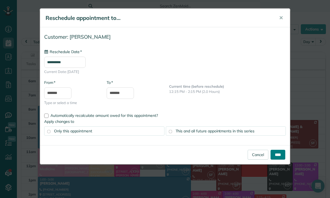
click at [277, 156] on input "****" at bounding box center [277, 155] width 15 height 10
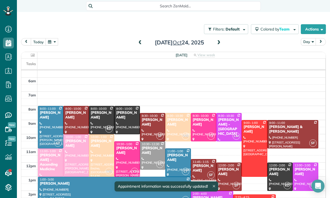
click at [54, 40] on button "button" at bounding box center [52, 41] width 13 height 7
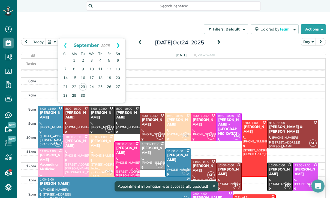
click at [117, 45] on link "Next" at bounding box center [117, 45] width 15 height 14
click at [75, 84] on link "20" at bounding box center [74, 87] width 9 height 9
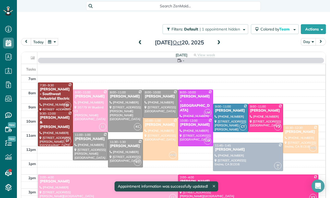
scroll to position [43, 0]
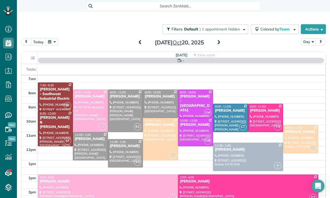
click at [226, 186] on div at bounding box center [248, 189] width 140 height 28
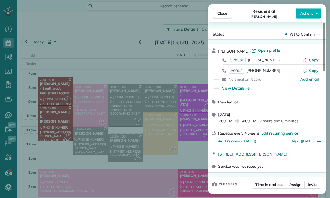
click at [124, 179] on div "Close Residential Chris Carter Actions Status Yet to Confirm Chris Carter · Ope…" at bounding box center [165, 99] width 330 height 198
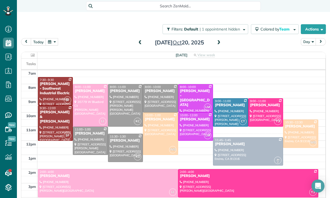
click at [106, 178] on div "[PERSON_NAME]" at bounding box center [108, 176] width 137 height 5
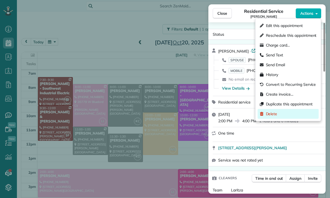
click at [274, 115] on span "Delete" at bounding box center [271, 113] width 11 height 5
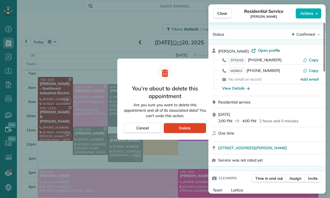
click at [190, 129] on span "Delete" at bounding box center [185, 127] width 12 height 5
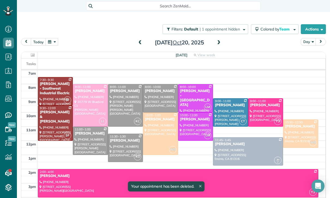
scroll to position [43, 0]
click at [221, 181] on div at bounding box center [178, 184] width 280 height 28
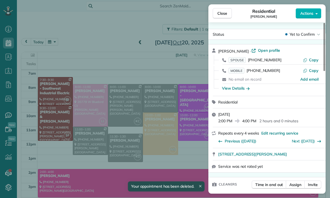
click at [152, 124] on div "Close Residential Chris Carter Actions Status Yet to Confirm Chris Carter · Ope…" at bounding box center [165, 99] width 330 height 198
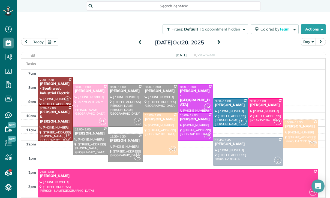
scroll to position [26, 0]
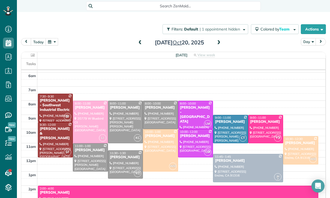
click at [76, 44] on div "today Day Monday Oct 20, 2025" at bounding box center [173, 43] width 305 height 10
click at [54, 44] on button "button" at bounding box center [52, 41] width 13 height 7
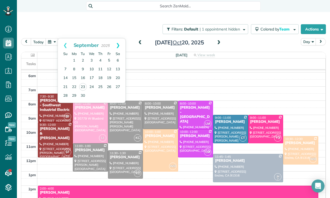
click at [119, 43] on link "Next" at bounding box center [117, 45] width 15 height 14
click at [121, 48] on link "Next" at bounding box center [117, 45] width 15 height 14
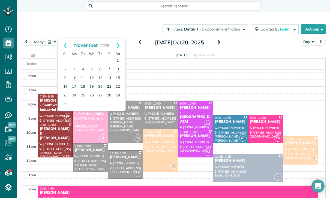
click at [110, 85] on link "21" at bounding box center [109, 87] width 9 height 9
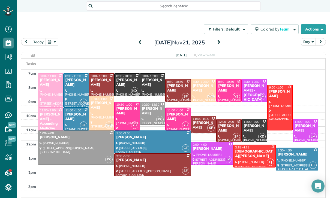
scroll to position [31, 0]
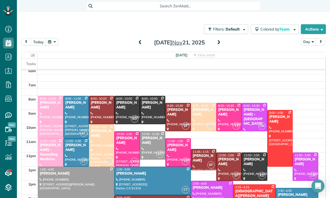
click at [177, 153] on div at bounding box center [178, 153] width 25 height 28
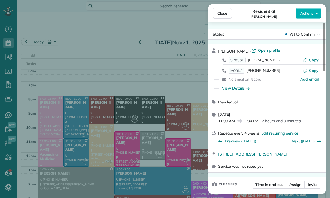
click at [168, 170] on div "Close Residential Chris Carter Actions Status Yet to Confirm Chris Carter · Ope…" at bounding box center [165, 99] width 330 height 198
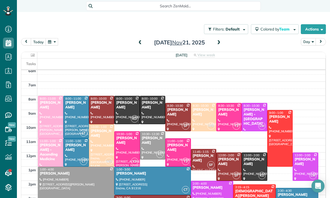
click at [52, 39] on button "button" at bounding box center [52, 41] width 13 height 7
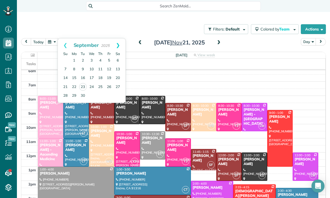
click at [118, 44] on link "Next" at bounding box center [117, 45] width 15 height 14
click at [118, 43] on link "Next" at bounding box center [117, 45] width 15 height 14
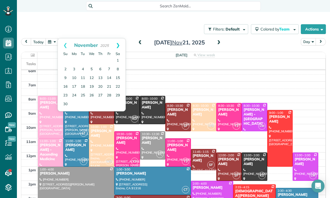
click at [119, 45] on link "Next" at bounding box center [117, 45] width 15 height 14
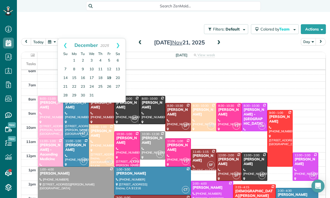
click at [109, 78] on link "19" at bounding box center [109, 78] width 9 height 9
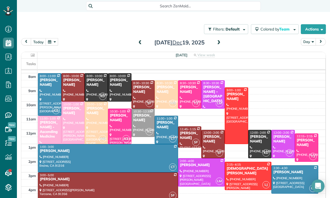
scroll to position [53, 0]
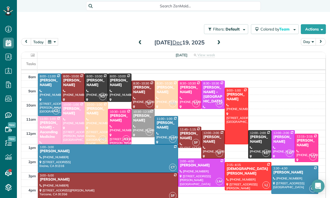
click at [54, 44] on button "button" at bounding box center [52, 41] width 13 height 7
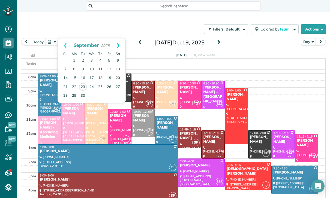
click at [119, 45] on link "Next" at bounding box center [117, 45] width 15 height 14
click at [120, 41] on link "Next" at bounding box center [117, 45] width 15 height 14
click at [109, 84] on link "21" at bounding box center [109, 87] width 9 height 9
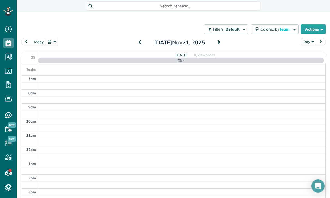
scroll to position [43, 0]
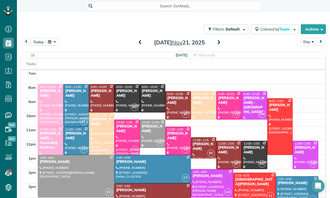
click at [50, 44] on button "button" at bounding box center [52, 41] width 13 height 7
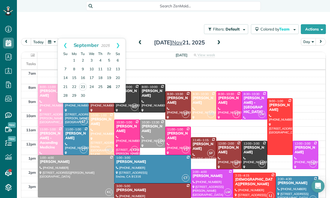
click at [110, 89] on link "26" at bounding box center [109, 87] width 9 height 9
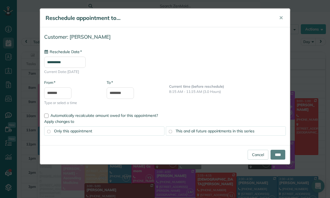
type input "**********"
click at [247, 129] on span "This and all future appointments in this series" at bounding box center [215, 131] width 79 height 5
click at [277, 156] on input "****" at bounding box center [277, 155] width 15 height 10
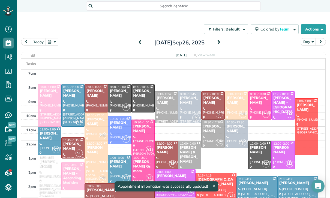
click at [279, 154] on div at bounding box center [165, 99] width 330 height 198
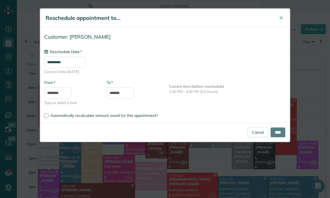
type input "**********"
click at [276, 133] on input "****" at bounding box center [277, 133] width 15 height 10
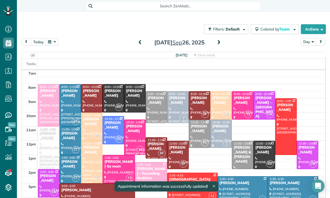
click at [48, 151] on div at bounding box center [48, 148] width 21 height 42
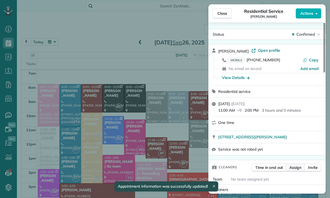
click at [297, 166] on span "Assign" at bounding box center [295, 167] width 12 height 5
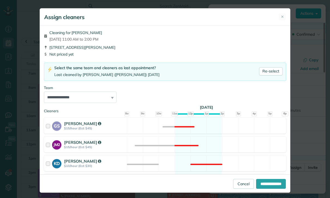
click at [91, 97] on select "**********" at bounding box center [80, 97] width 73 height 11
click at [266, 71] on link "Re-select" at bounding box center [270, 71] width 23 height 8
select select "**"
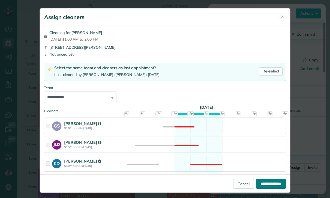
click at [266, 189] on input "**********" at bounding box center [271, 184] width 30 height 10
type input "**********"
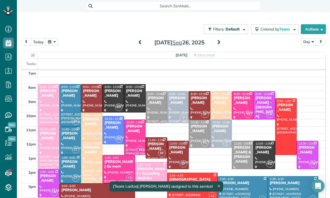
scroll to position [43, 0]
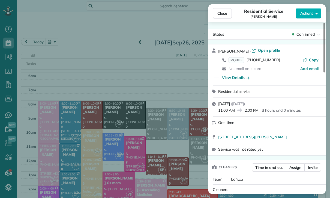
scroll to position [43, 0]
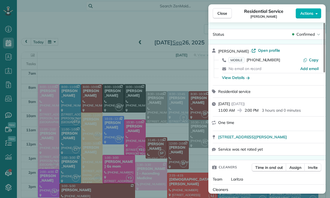
click at [58, 46] on div "Close Residential Service Sara Jafari Actions Status Confirmed Sara Jafari · Op…" at bounding box center [165, 99] width 330 height 198
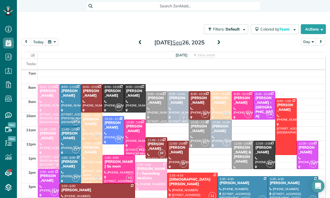
click at [55, 41] on button "button" at bounding box center [52, 41] width 13 height 7
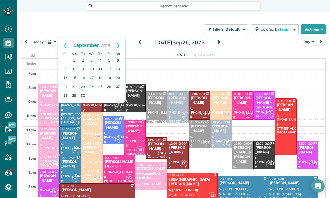
click at [118, 87] on link "27" at bounding box center [117, 87] width 9 height 9
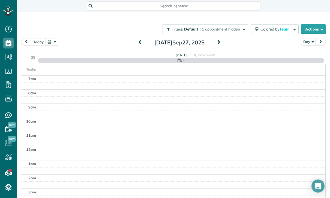
scroll to position [43, 0]
